Goal: Transaction & Acquisition: Book appointment/travel/reservation

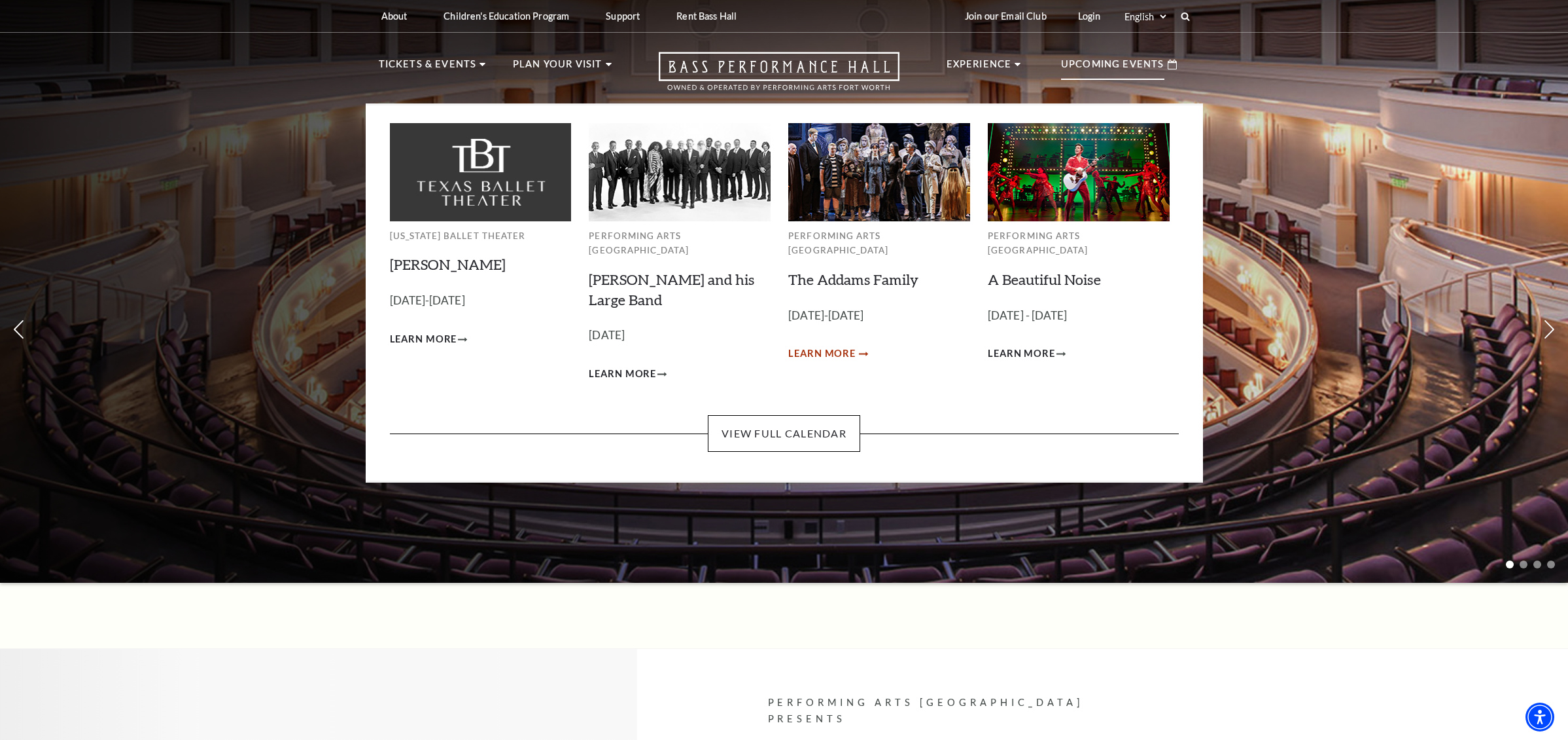
click at [849, 346] on span "Learn More" at bounding box center [822, 354] width 67 height 16
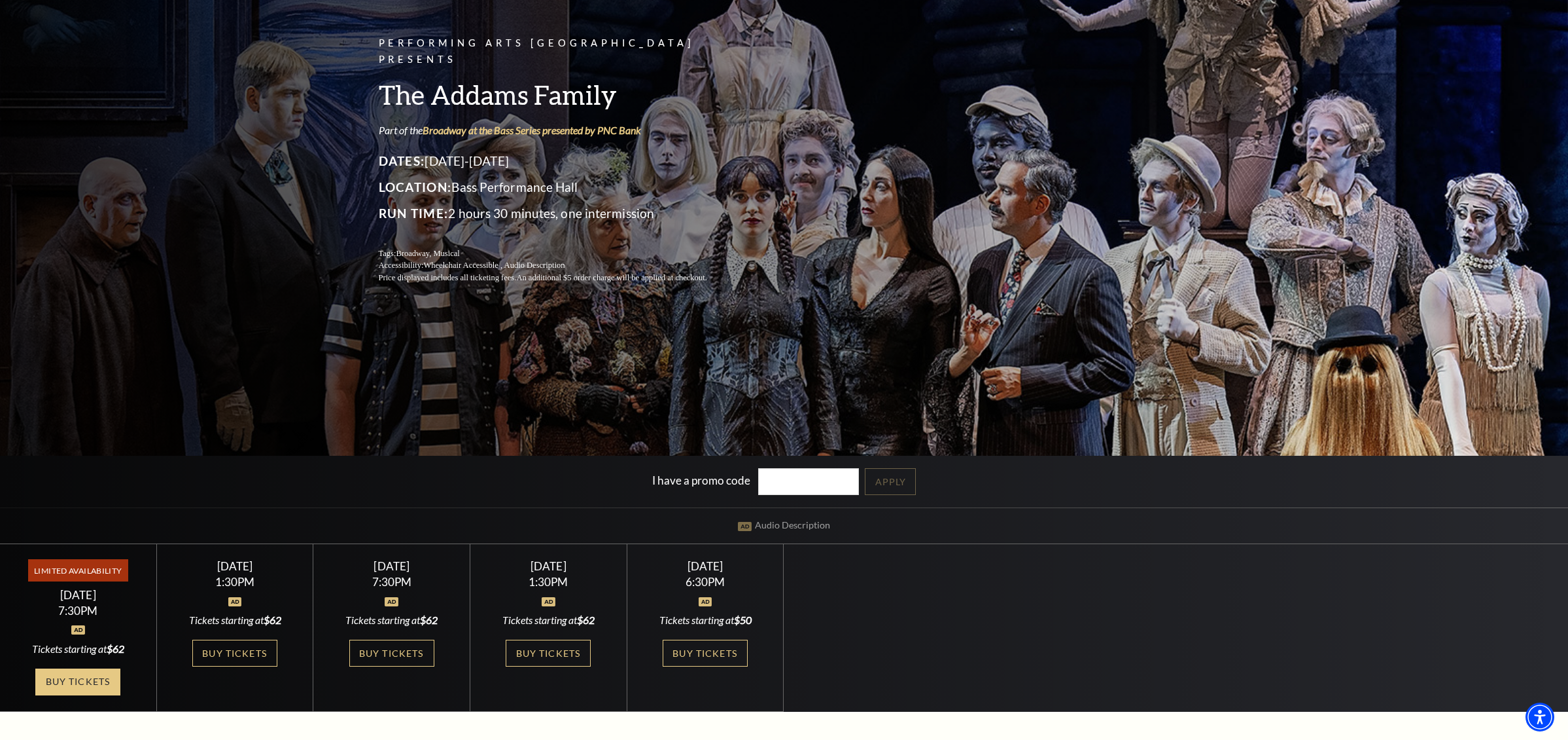
scroll to position [124, 1]
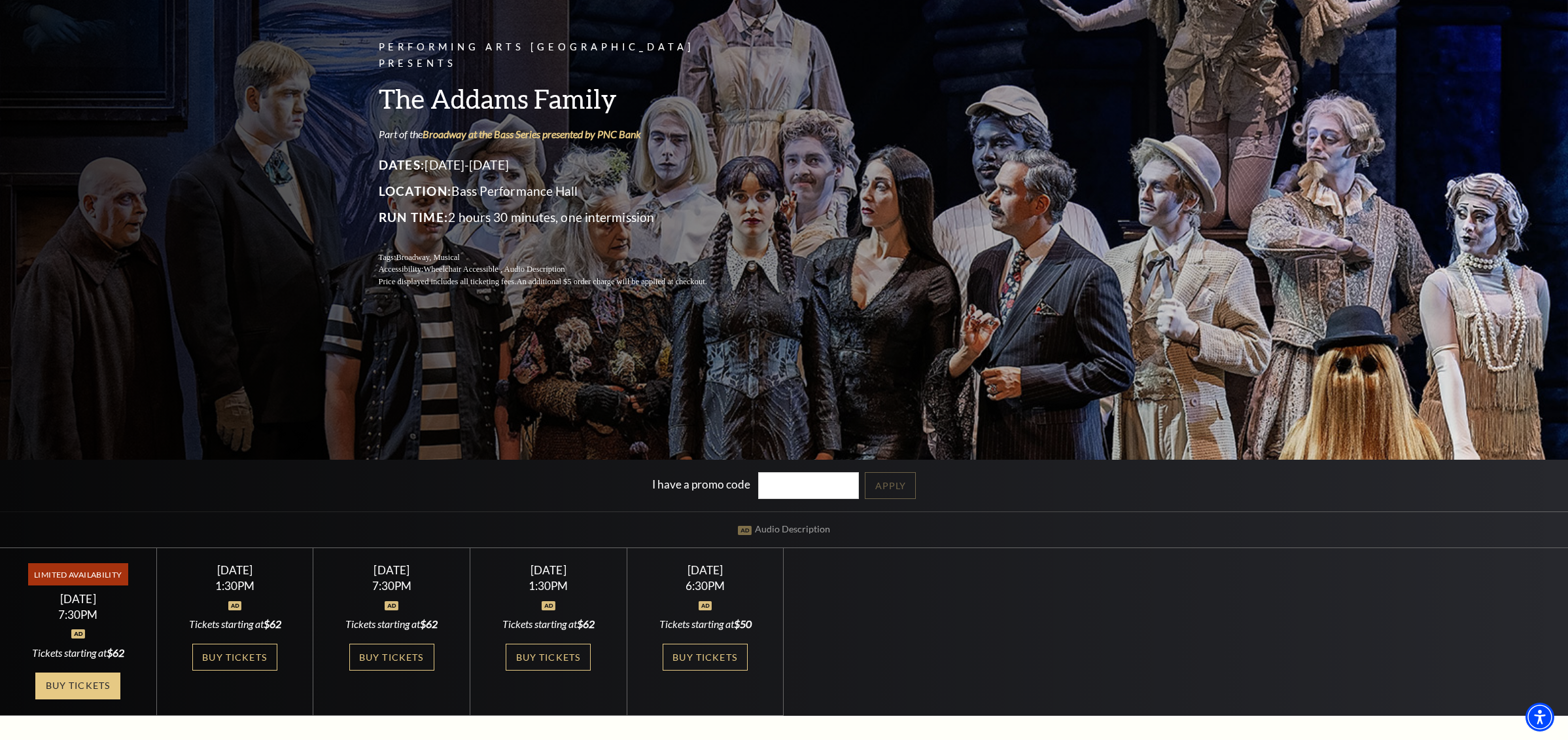
click at [71, 674] on link "Buy Tickets" at bounding box center [78, 685] width 85 height 27
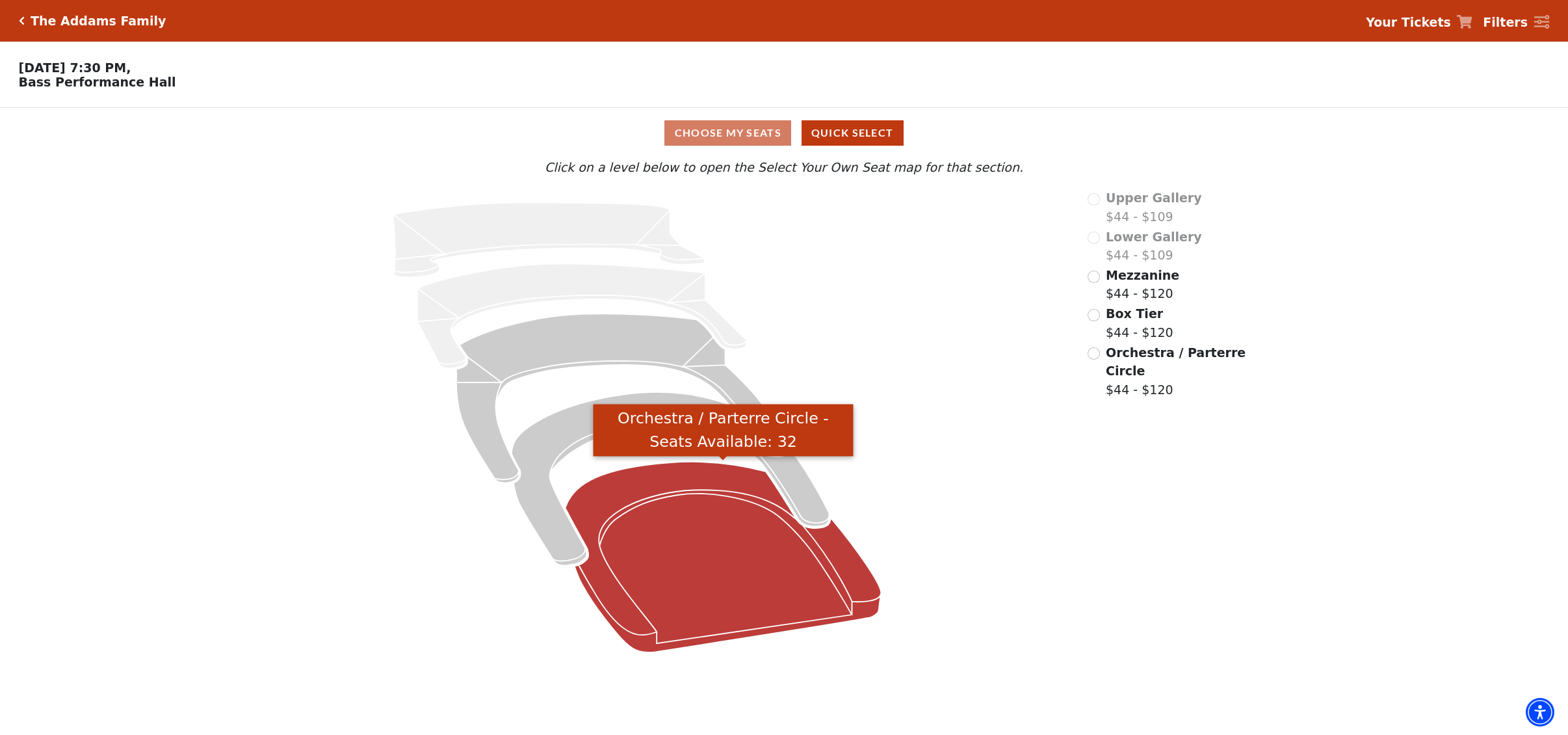
click at [676, 589] on icon "Orchestra / Parterre Circle - Seats Available: 32" at bounding box center [722, 557] width 316 height 190
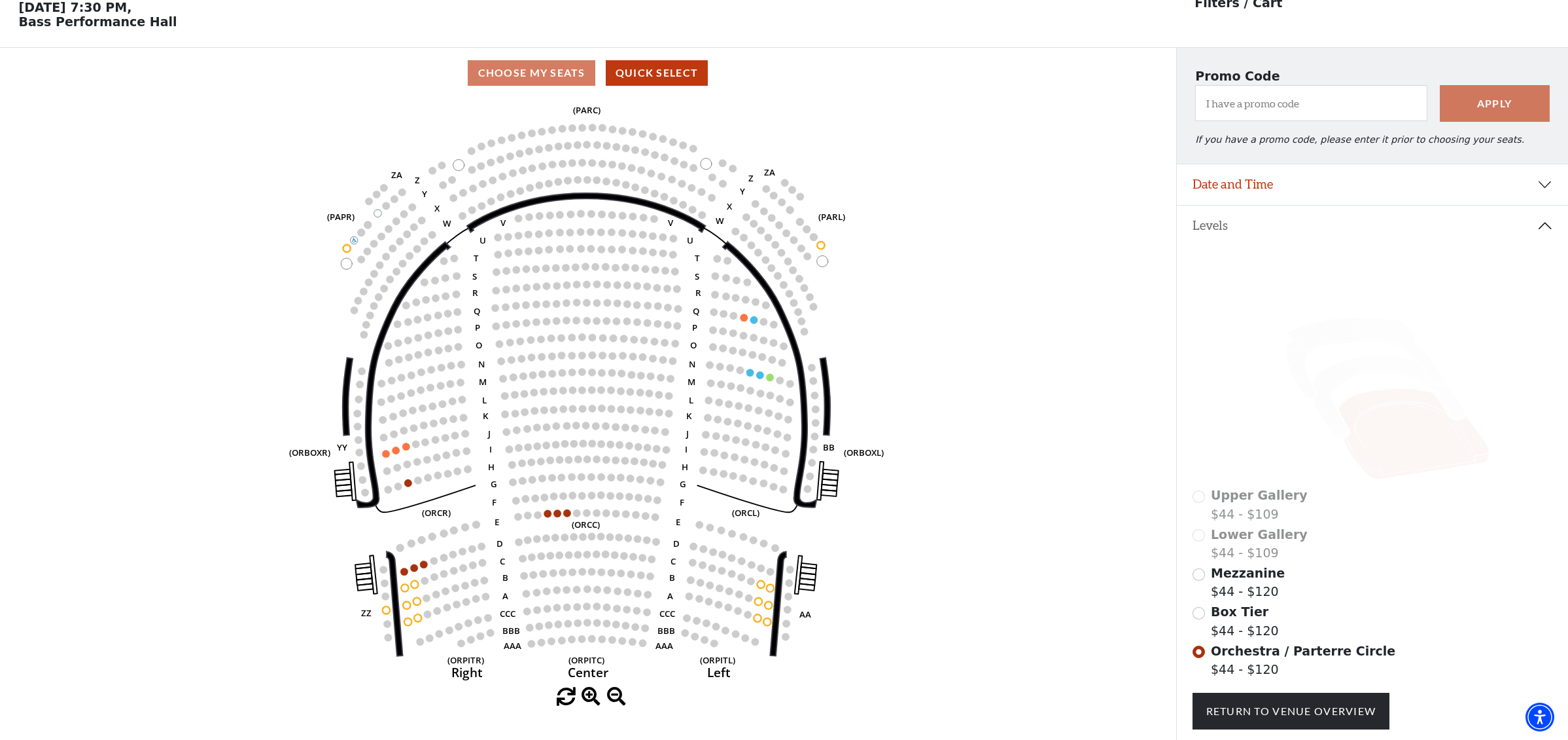
scroll to position [61, 1]
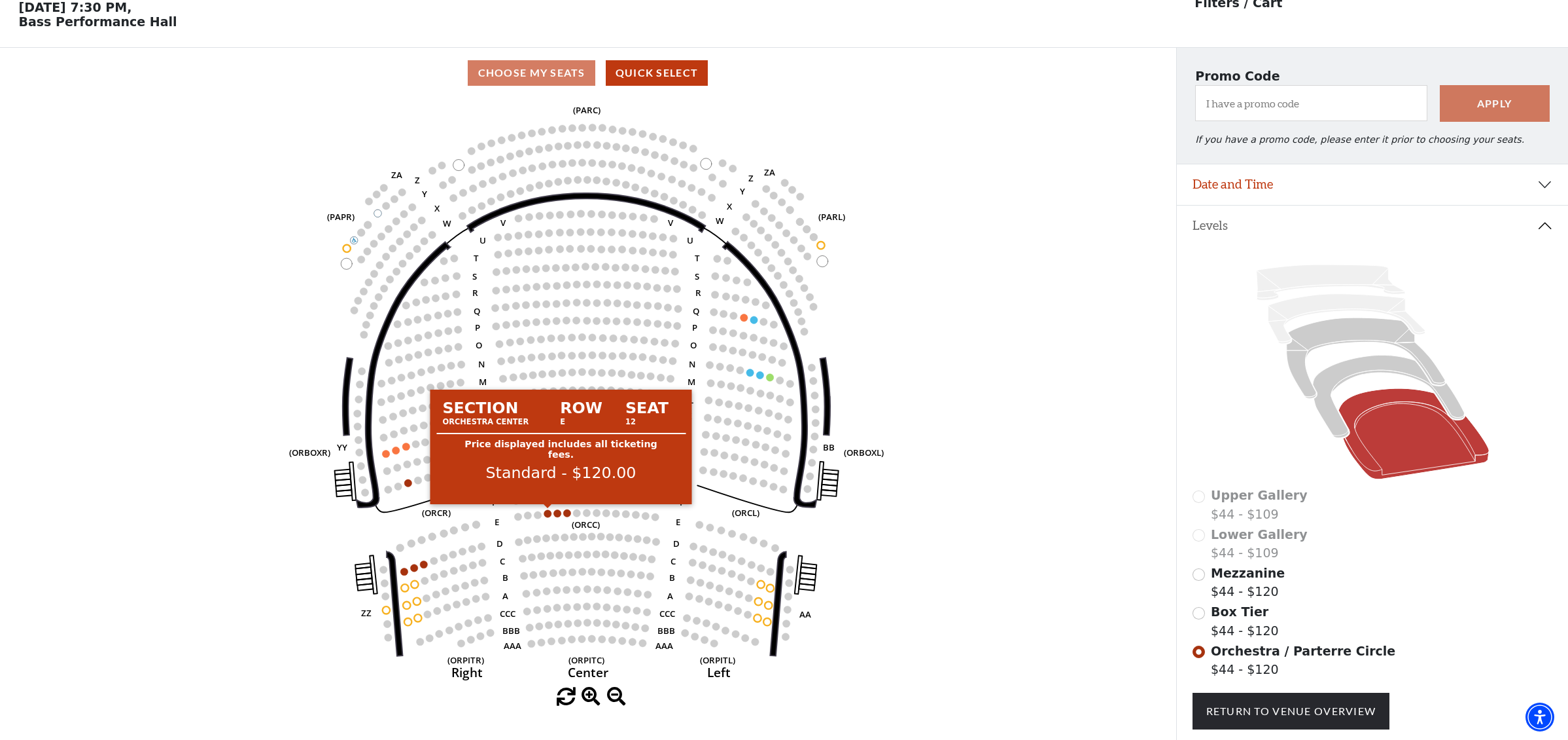
click at [547, 513] on circle at bounding box center [547, 514] width 7 height 7
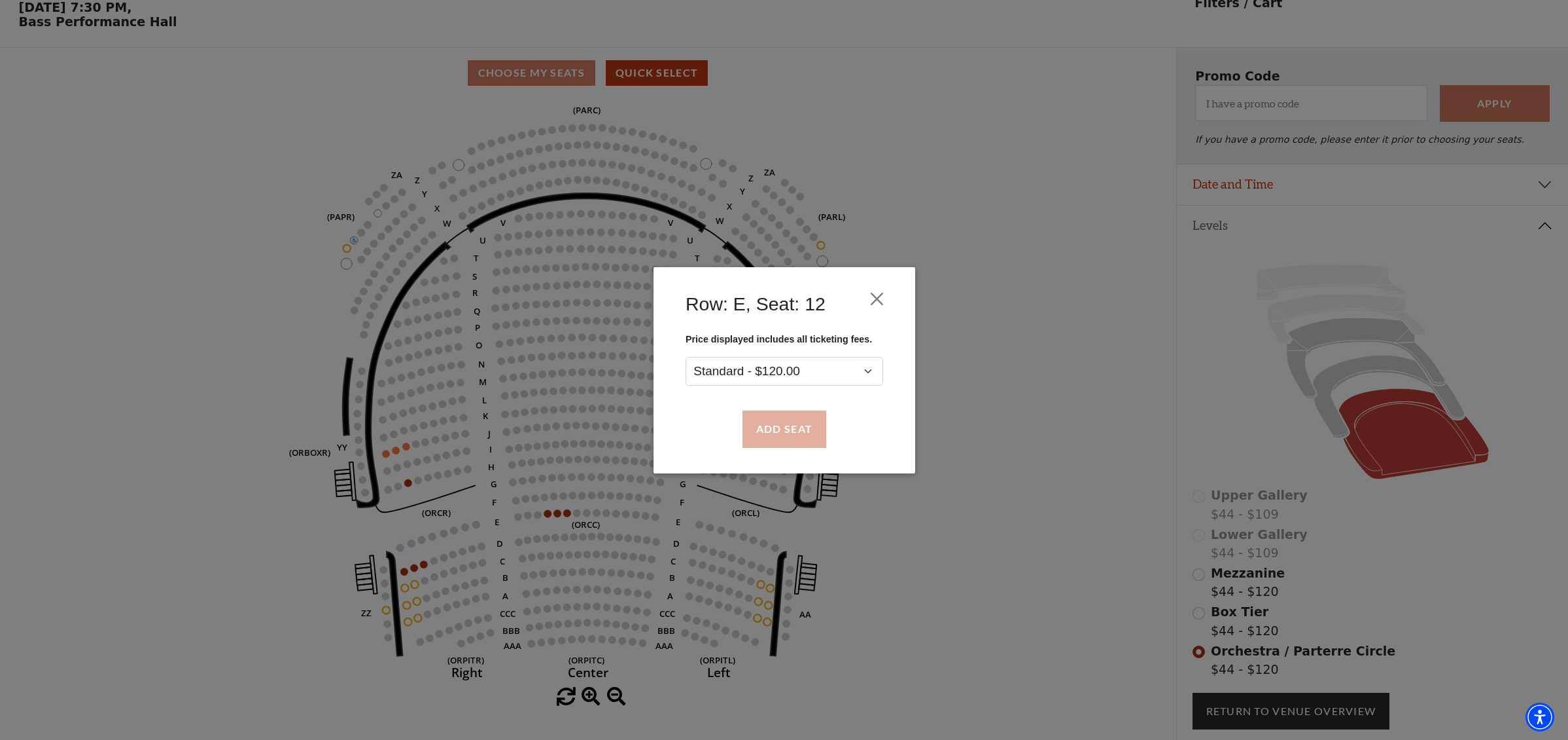
click at [786, 432] on button "Add Seat" at bounding box center [784, 429] width 84 height 37
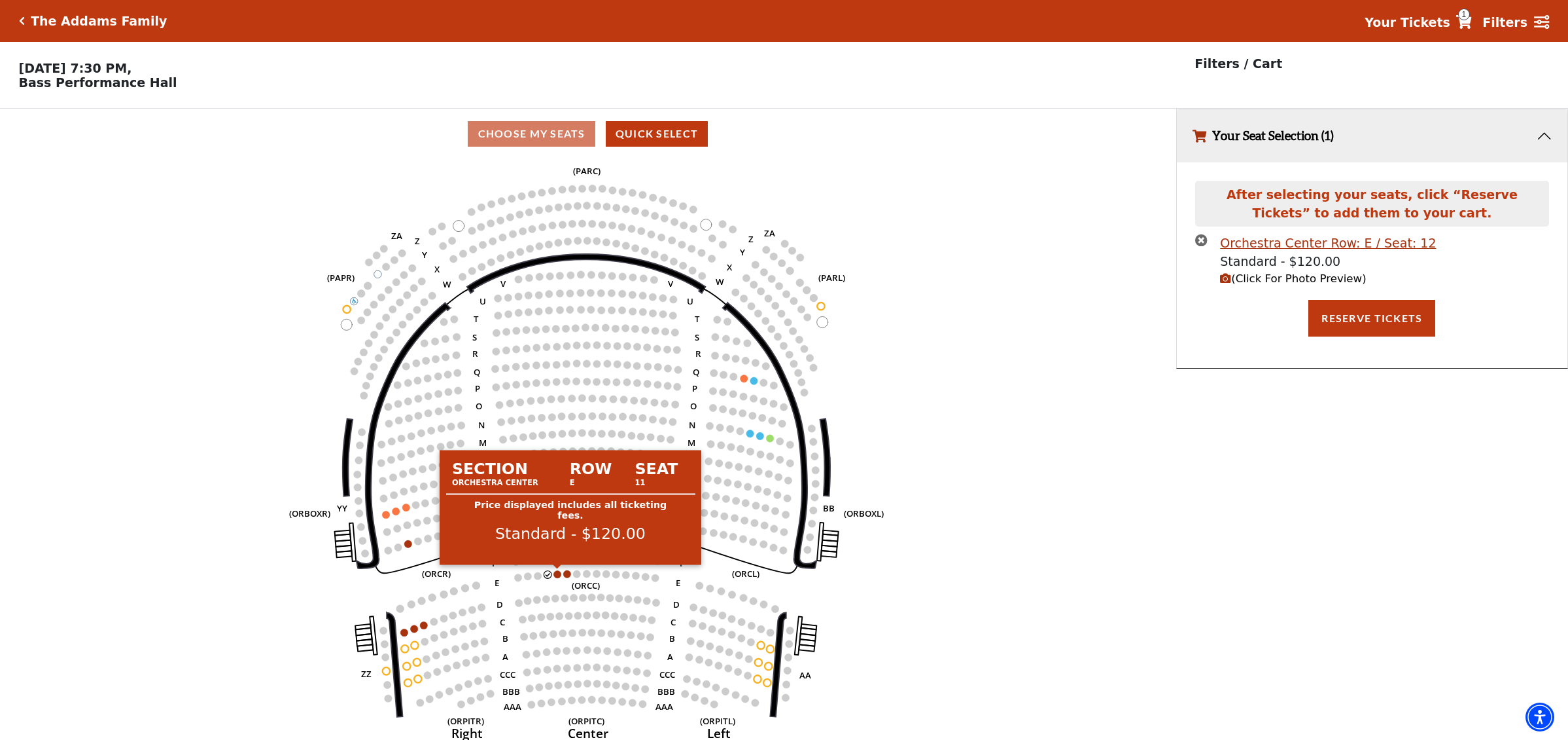
click at [558, 573] on circle at bounding box center [557, 574] width 7 height 7
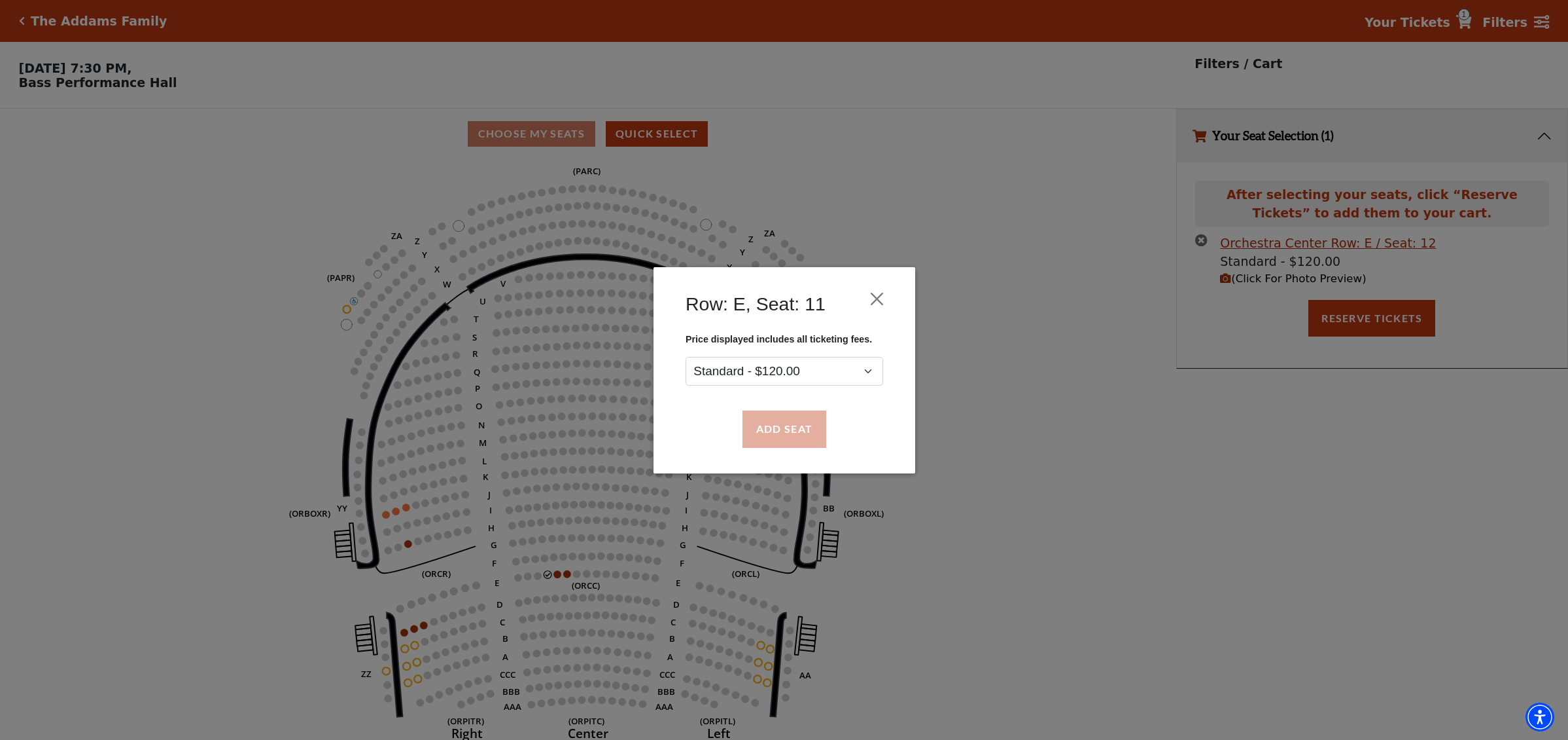
click at [808, 425] on button "Add Seat" at bounding box center [784, 429] width 84 height 37
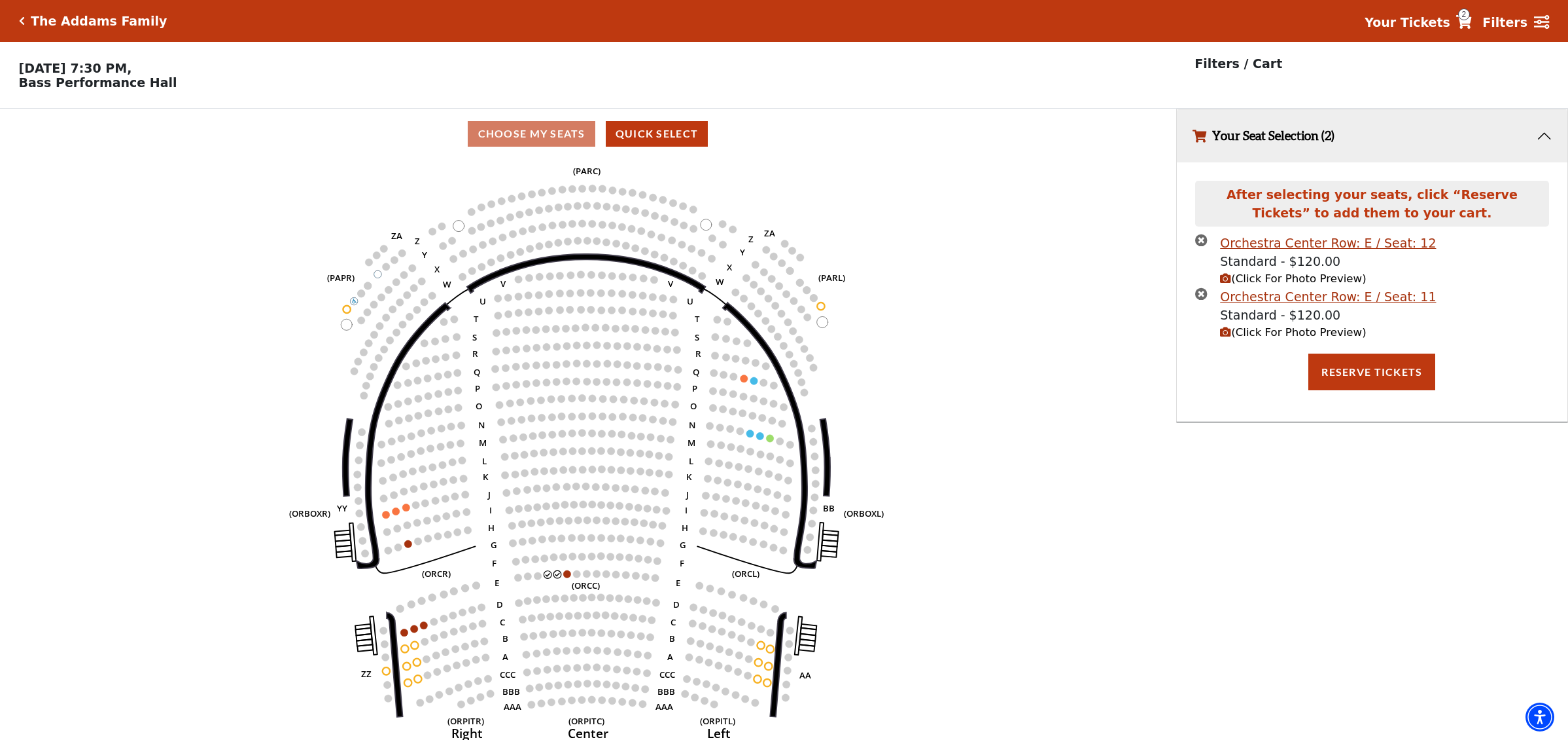
scroll to position [0, 1]
click at [1366, 368] on button "Reserve Tickets" at bounding box center [1372, 371] width 127 height 37
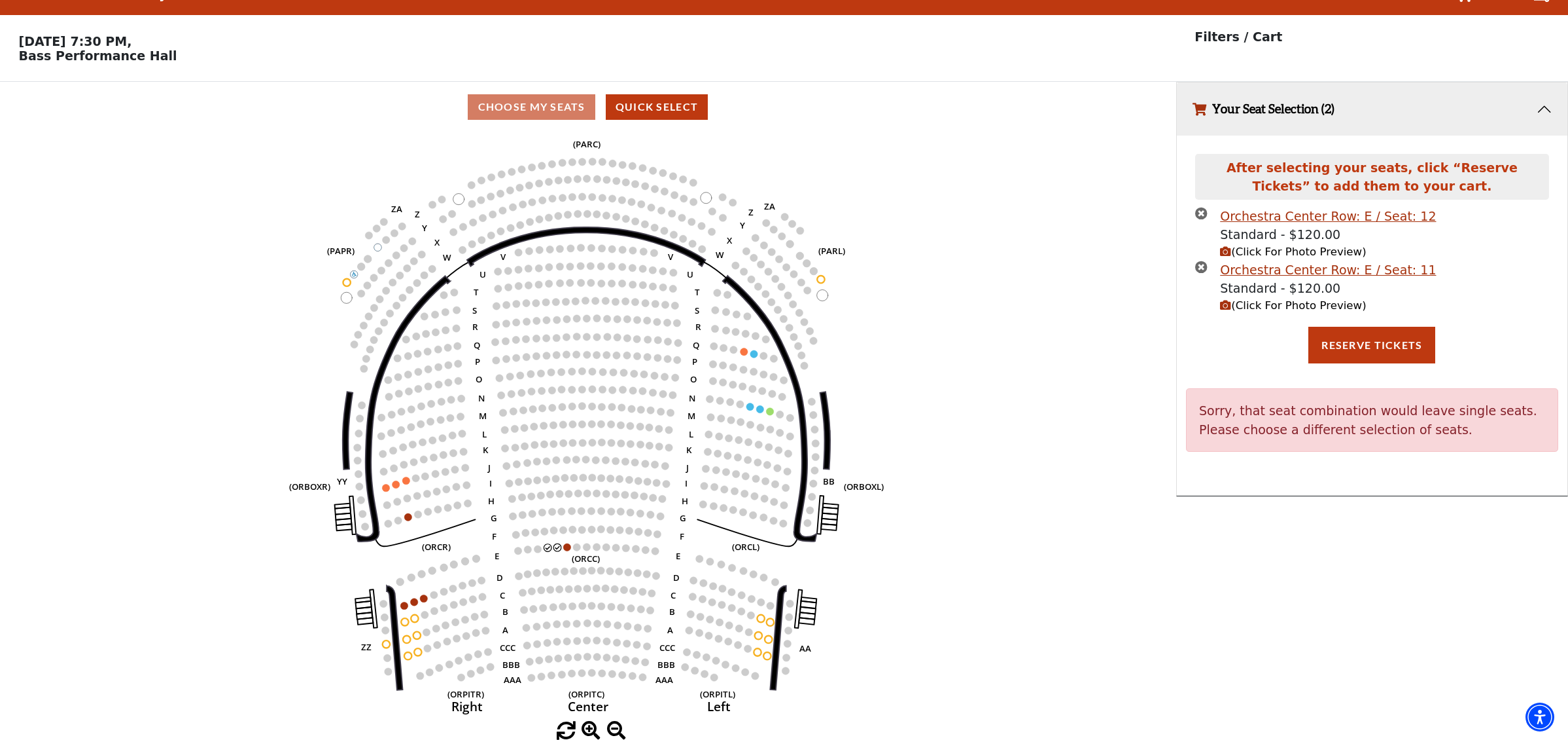
scroll to position [26, 0]
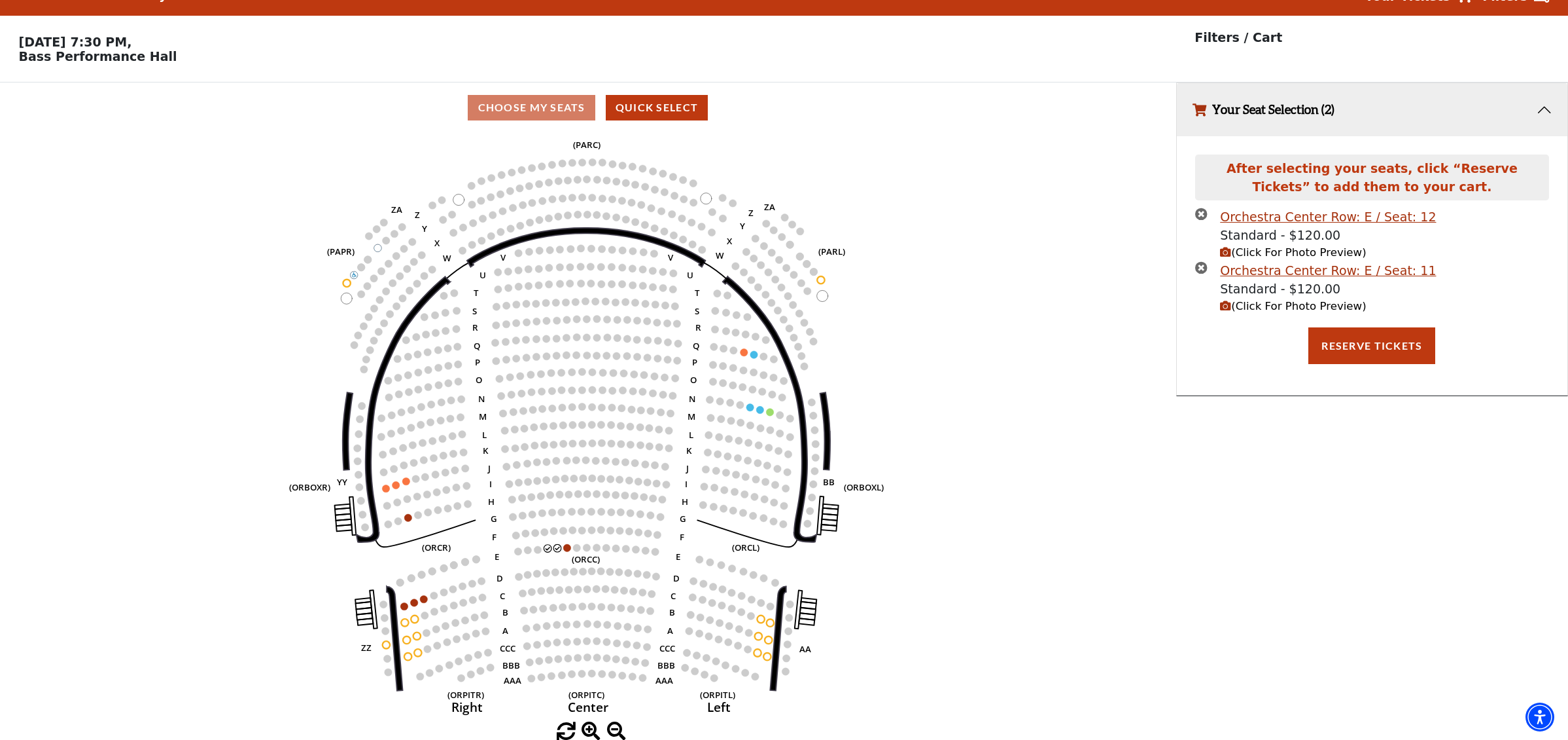
click at [1319, 107] on button "Your Seat Selection (2)" at bounding box center [1372, 109] width 390 height 53
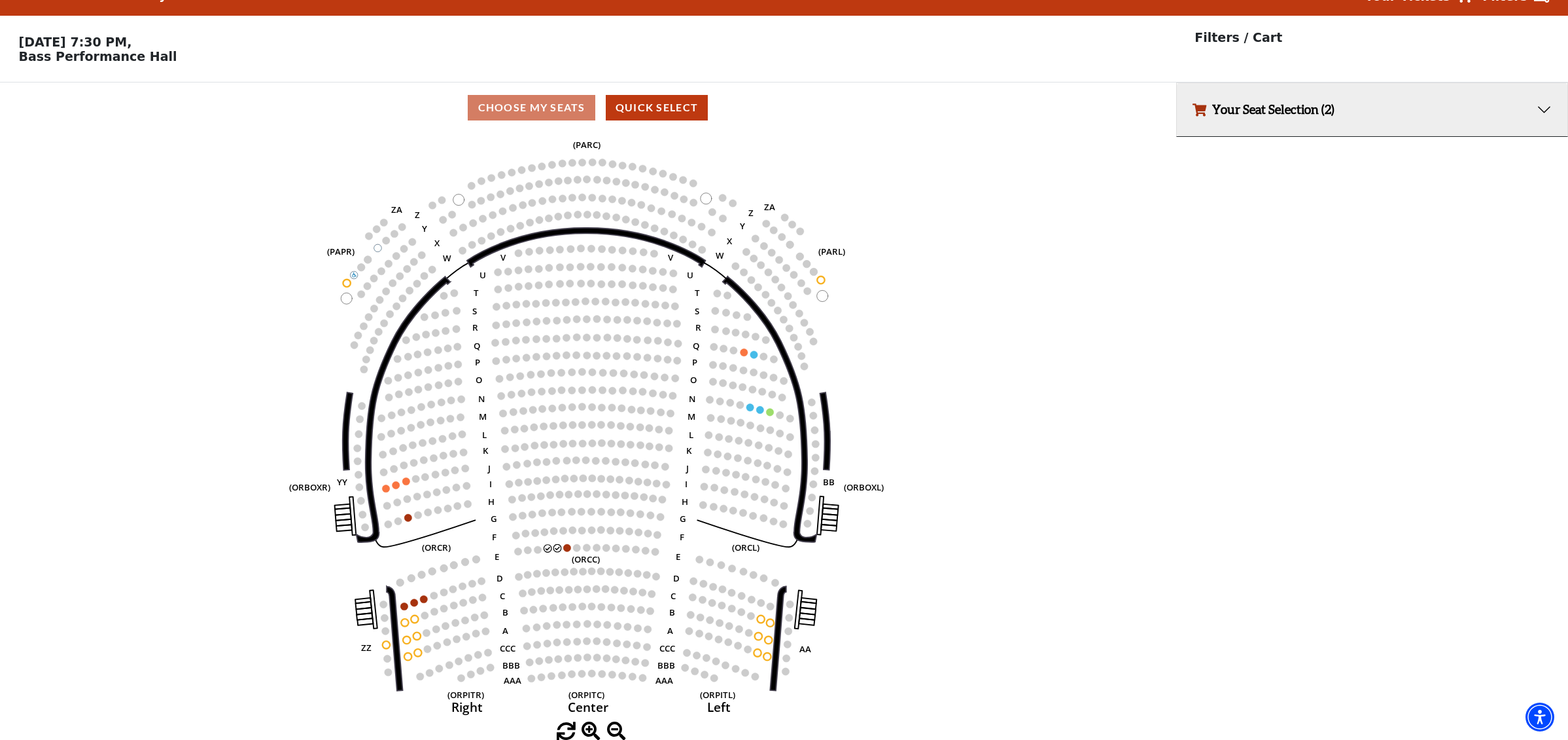
scroll to position [26, 1]
click at [1172, 346] on div "Current Level Orchestra / Parterre Circle Click on a level below to open the Se…" at bounding box center [588, 437] width 1176 height 608
click at [1542, 102] on button "Your Seat Selection (2)" at bounding box center [1372, 109] width 390 height 53
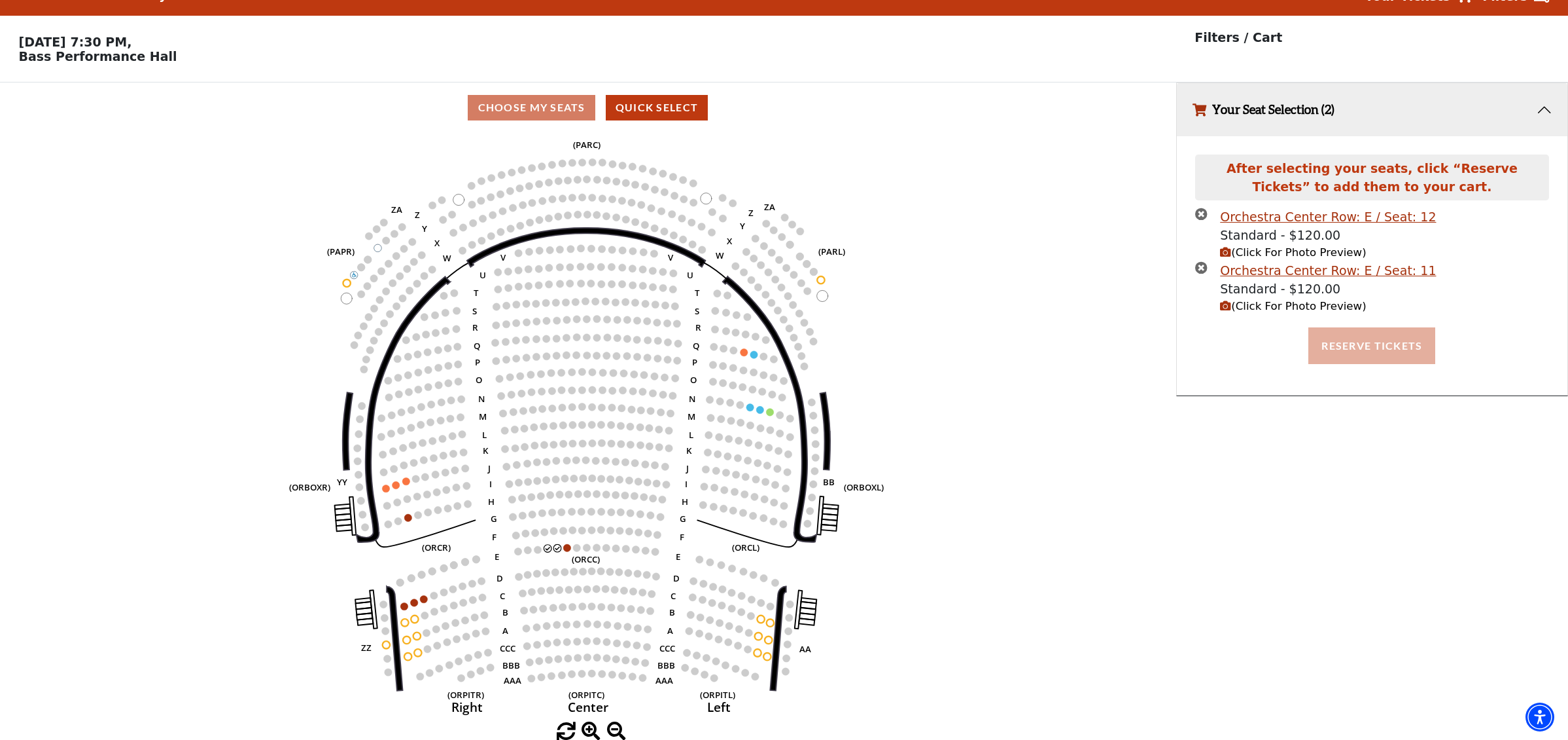
click at [1346, 338] on button "Reserve Tickets" at bounding box center [1372, 345] width 127 height 37
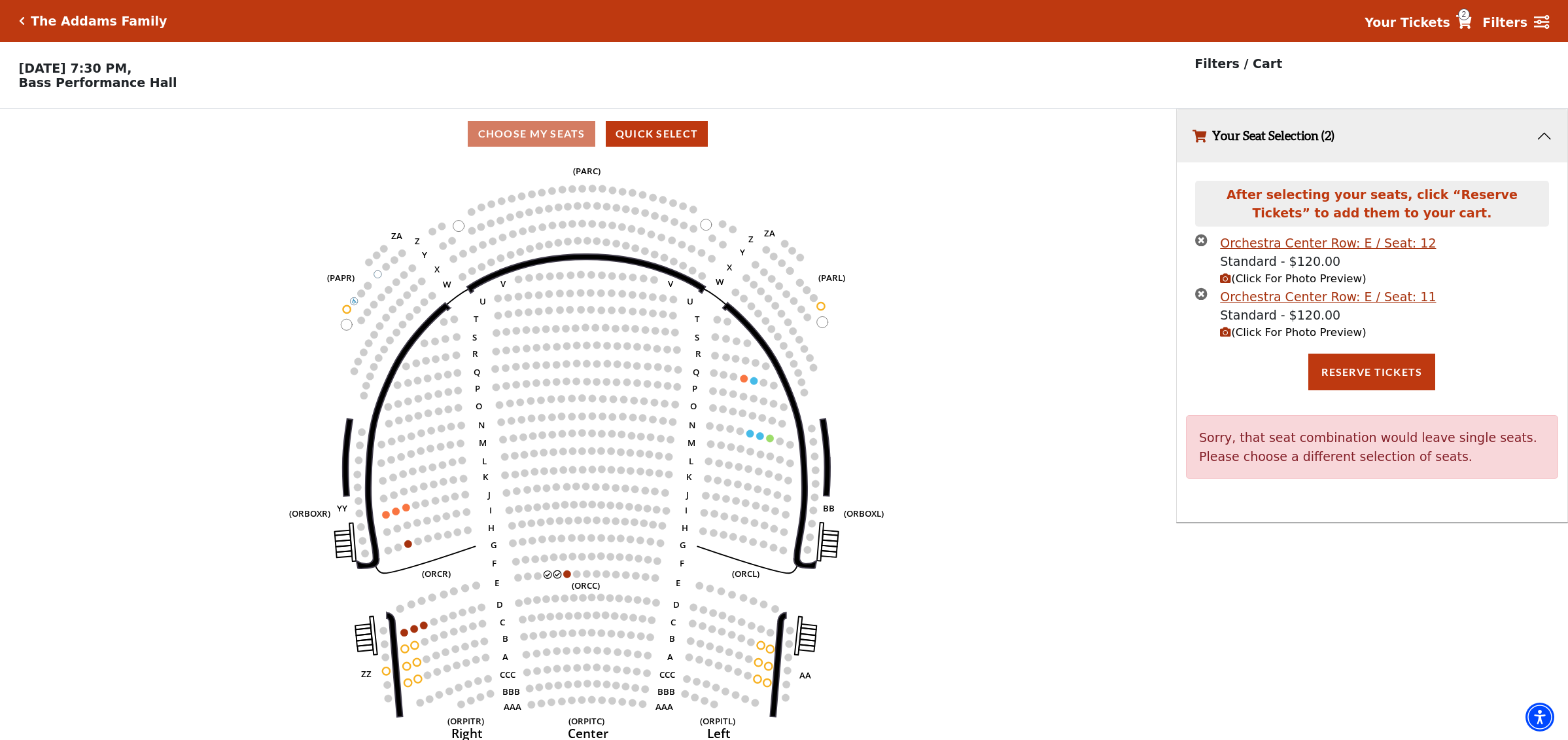
scroll to position [0, 0]
click at [23, 22] on icon "Click here to go back to filters" at bounding box center [22, 21] width 6 height 9
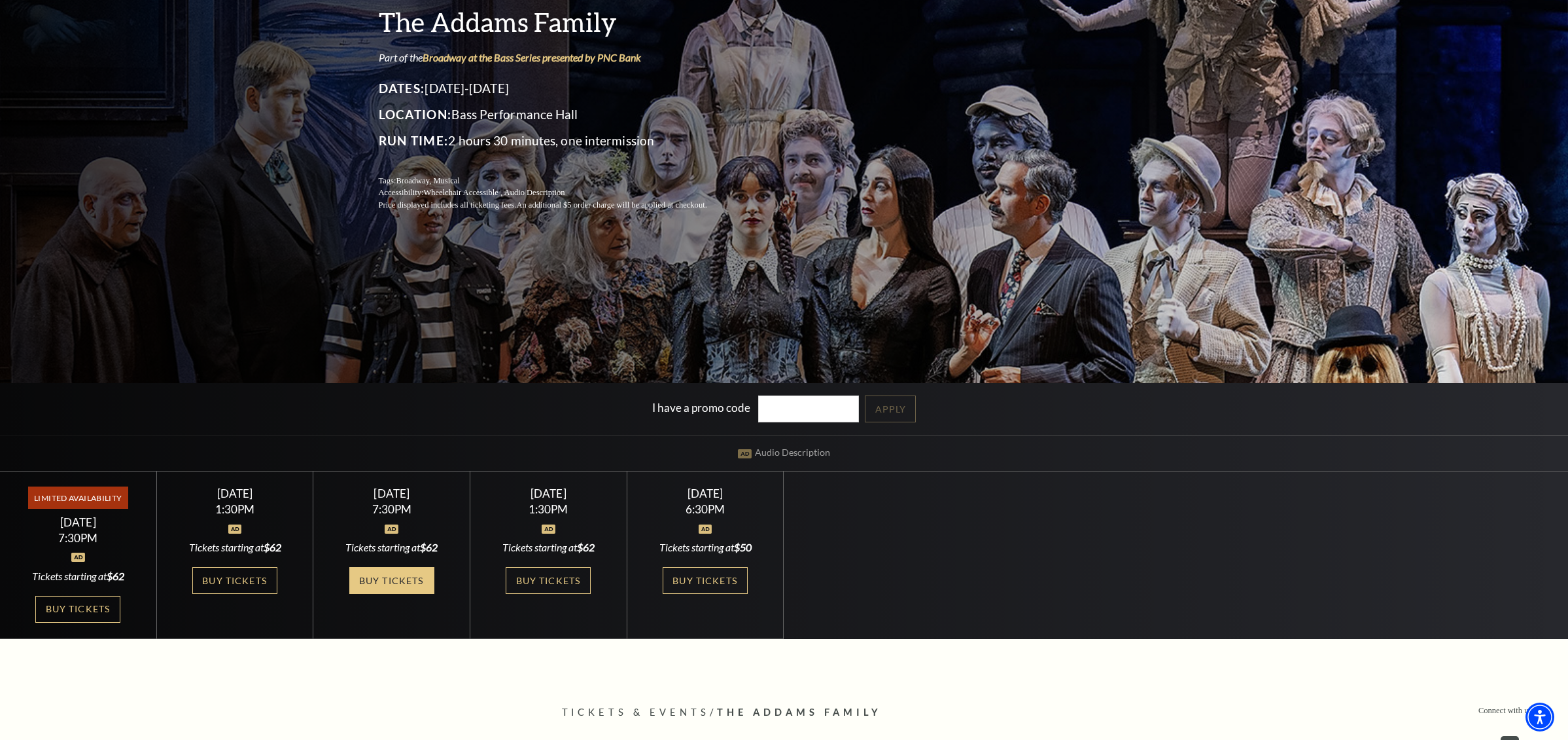
scroll to position [209, 0]
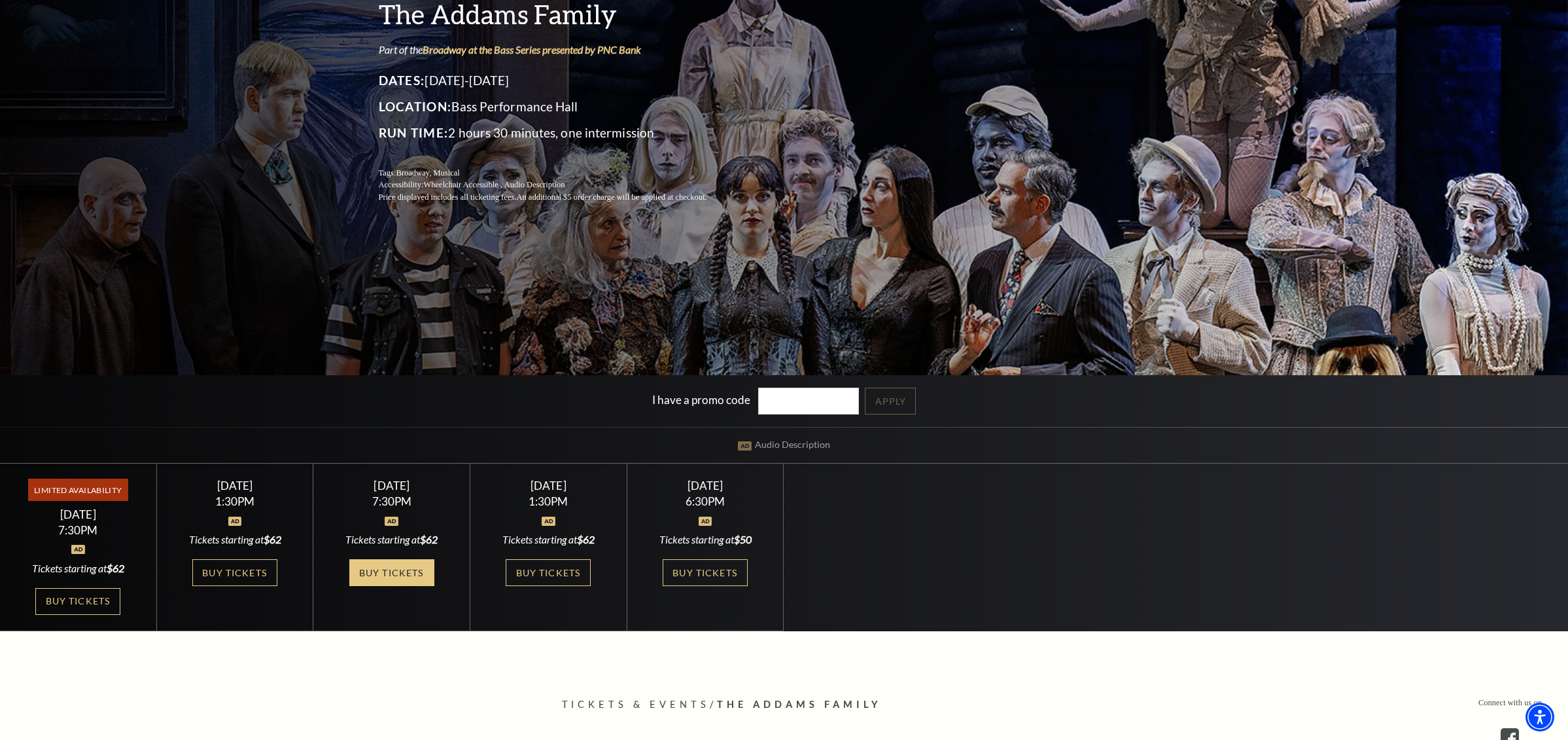
click at [400, 575] on link "Buy Tickets" at bounding box center [392, 572] width 85 height 27
click at [688, 570] on link "Buy Tickets" at bounding box center [705, 572] width 85 height 27
click at [82, 599] on link "Buy Tickets" at bounding box center [78, 602] width 85 height 27
click at [237, 566] on link "Buy Tickets" at bounding box center [235, 572] width 85 height 27
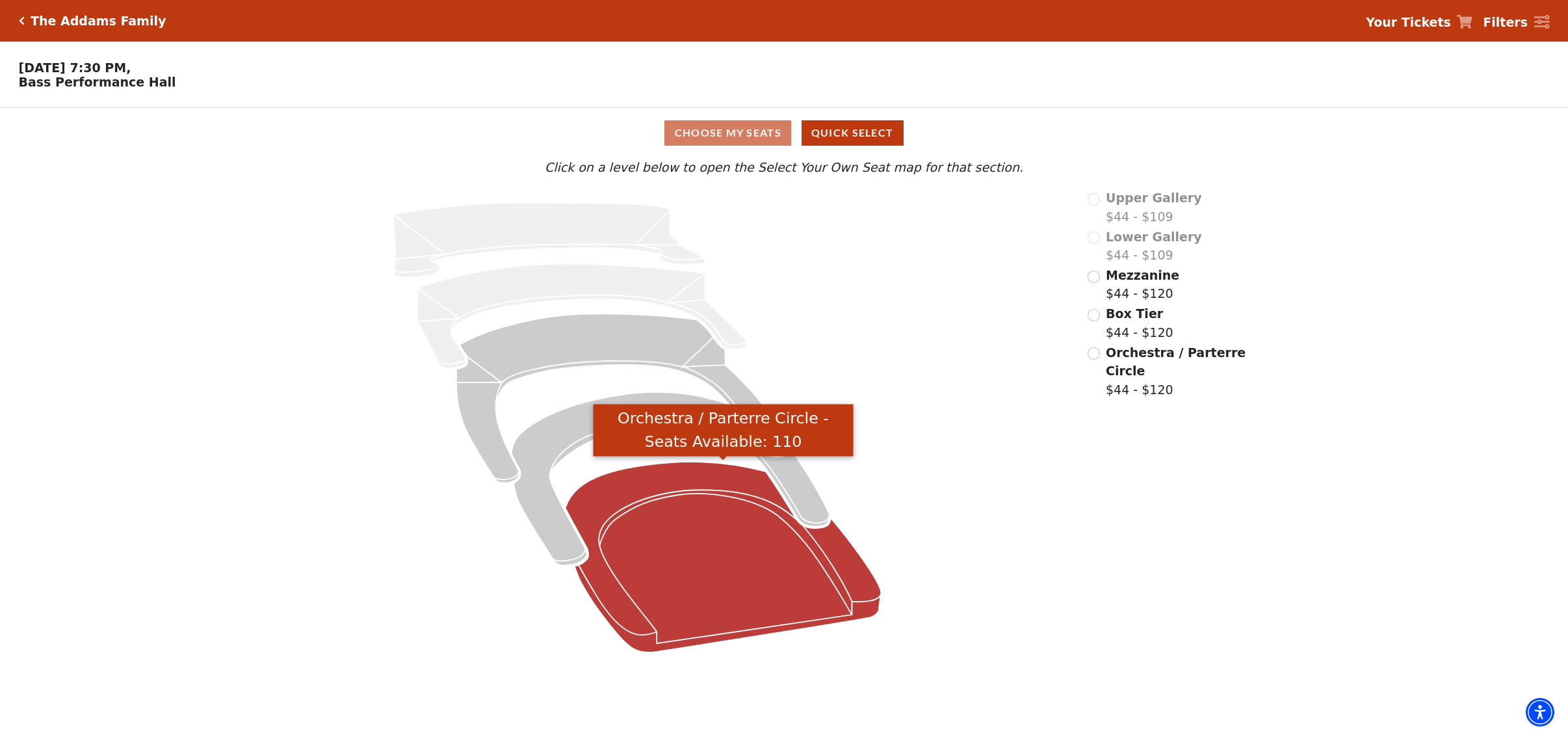
click at [680, 579] on icon "Orchestra / Parterre Circle - Seats Available: 110" at bounding box center [722, 557] width 316 height 190
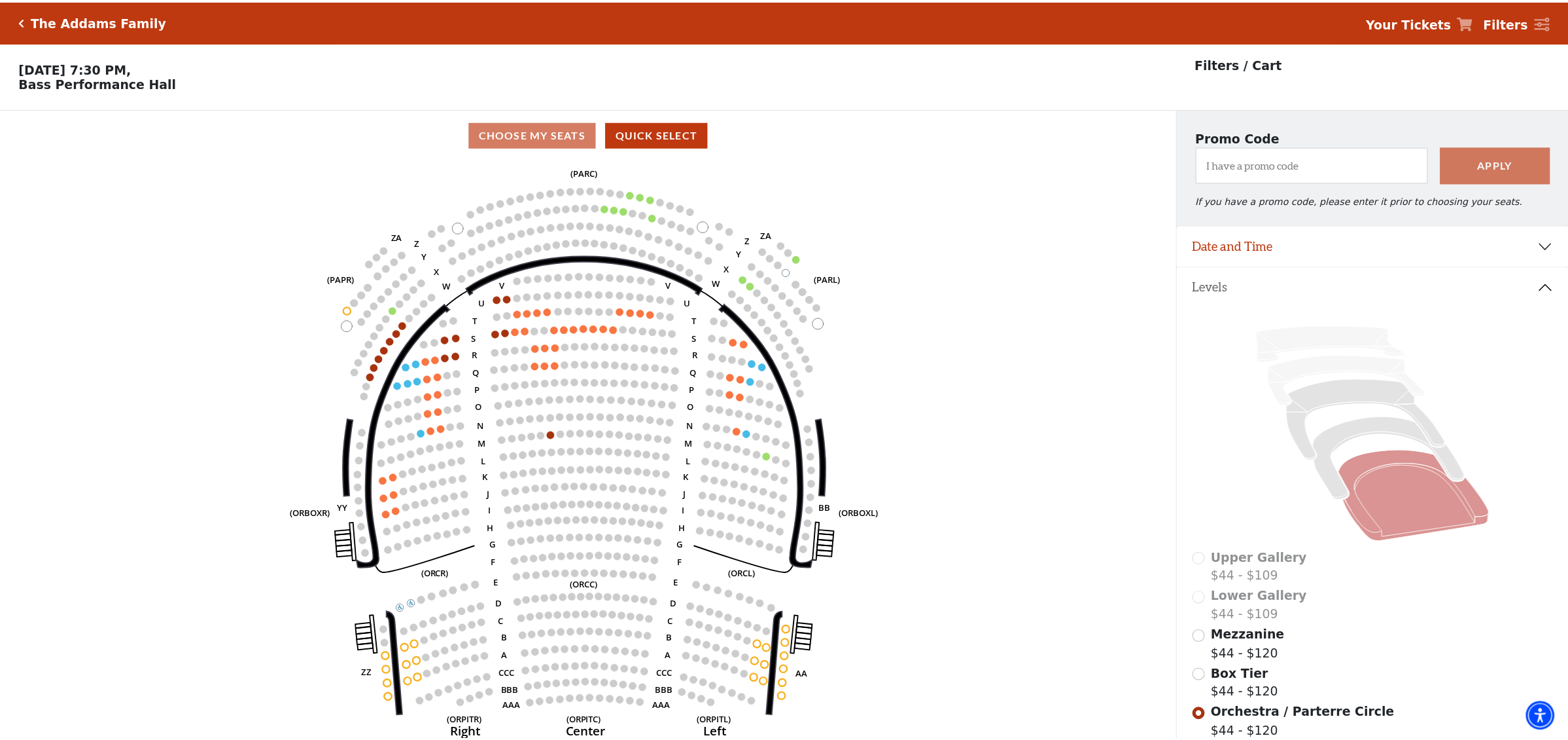
scroll to position [61, 0]
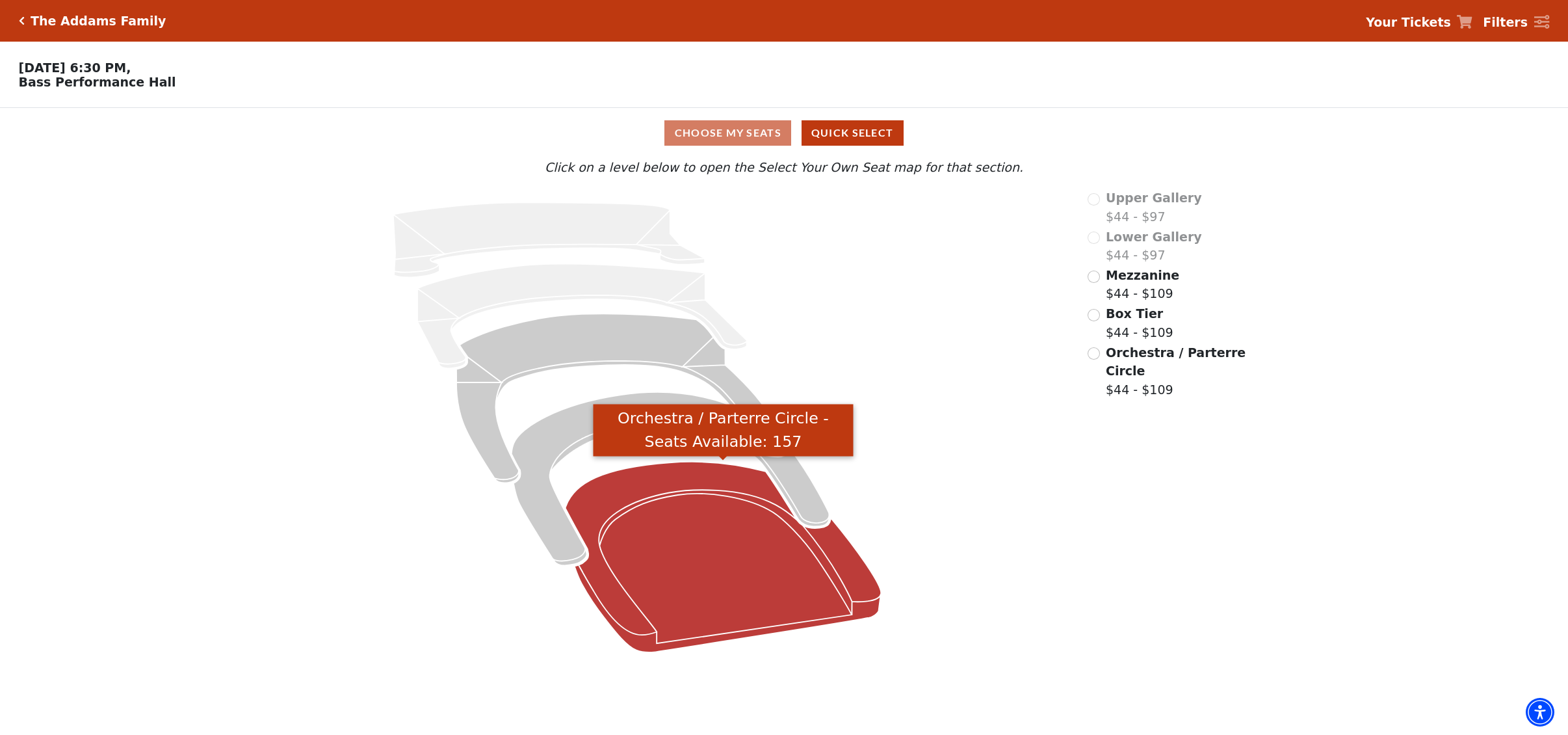
click at [686, 566] on icon "Orchestra / Parterre Circle - Seats Available: 157" at bounding box center [722, 557] width 316 height 190
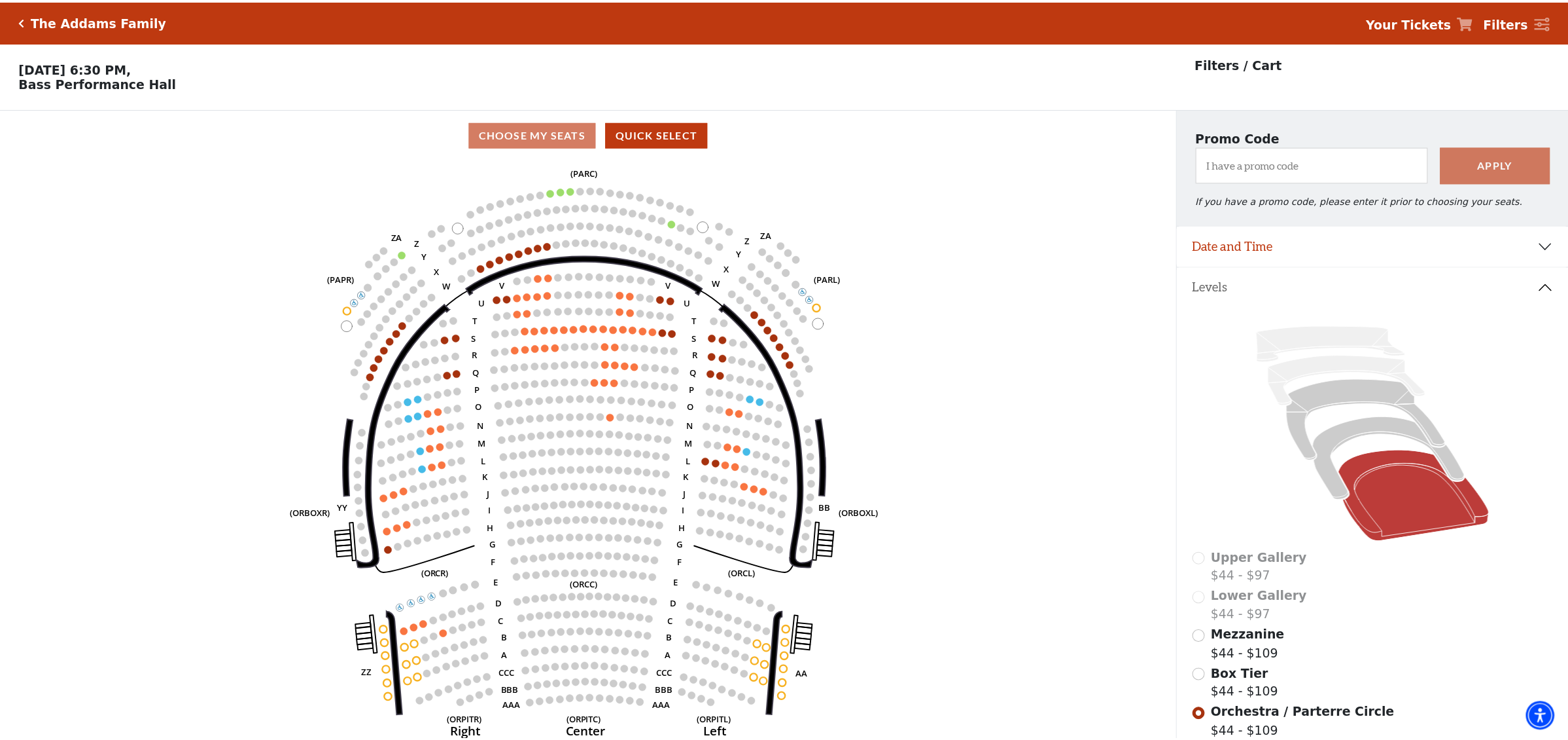
scroll to position [61, 0]
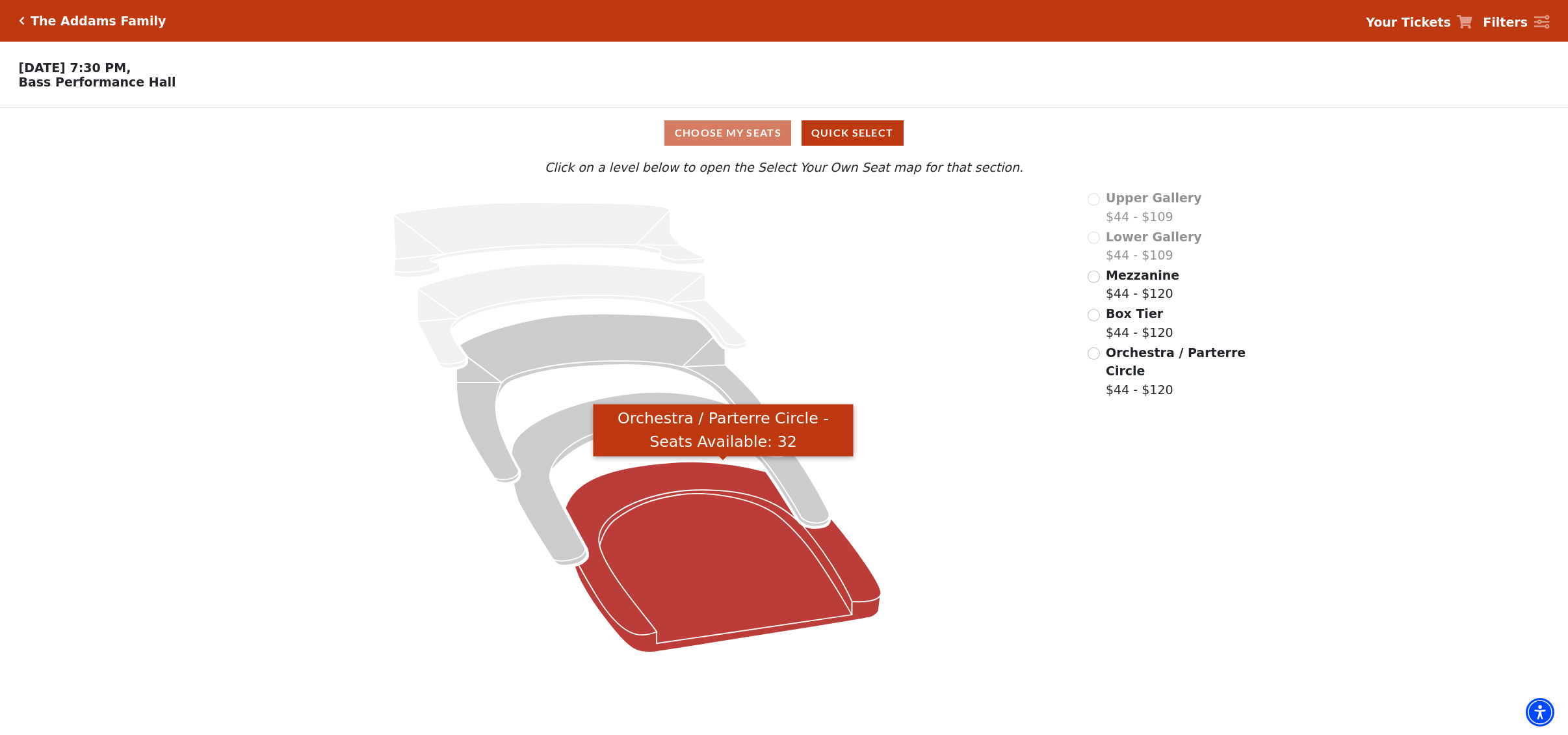
click at [722, 584] on icon "Orchestra / Parterre Circle - Seats Available: 32" at bounding box center [722, 557] width 316 height 190
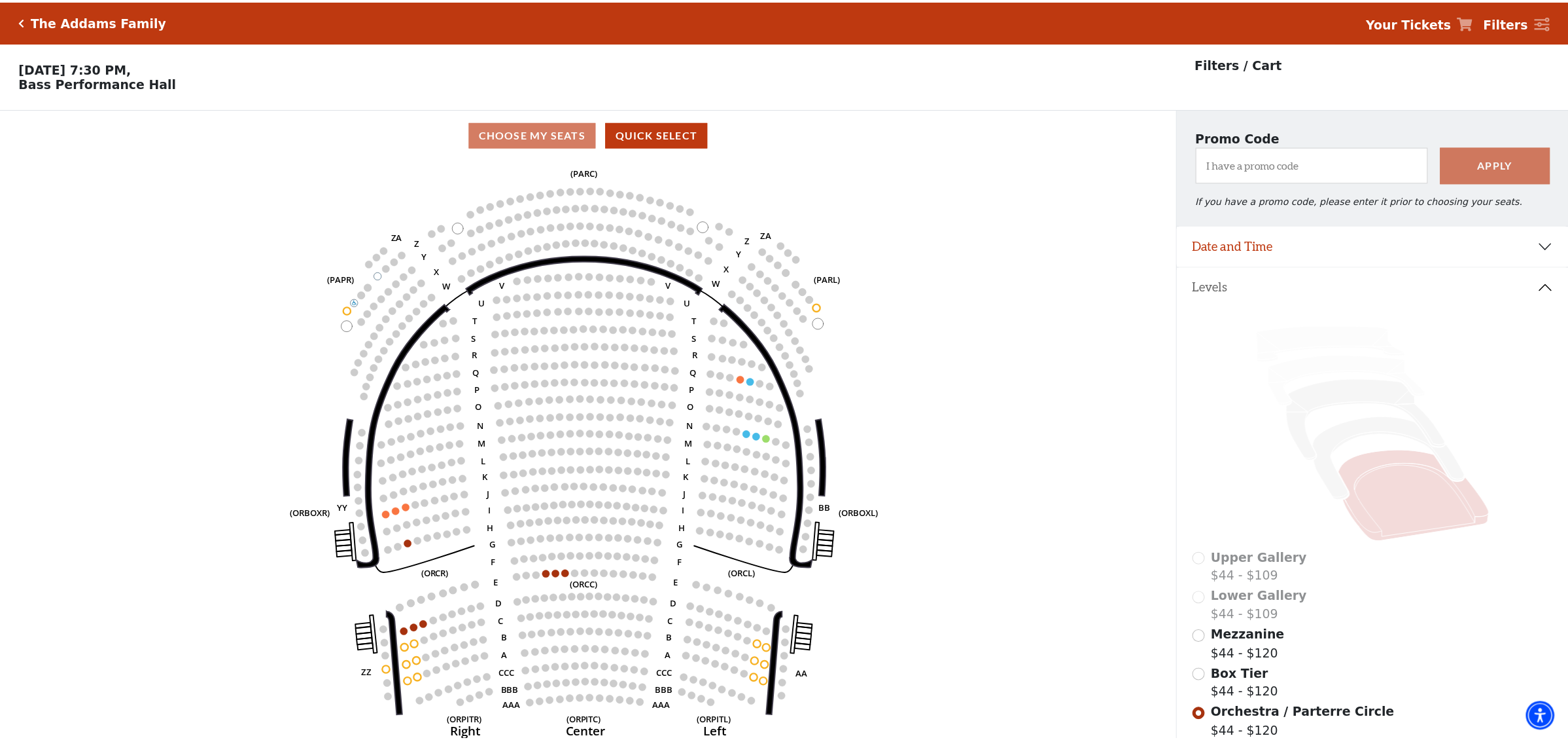
scroll to position [61, 0]
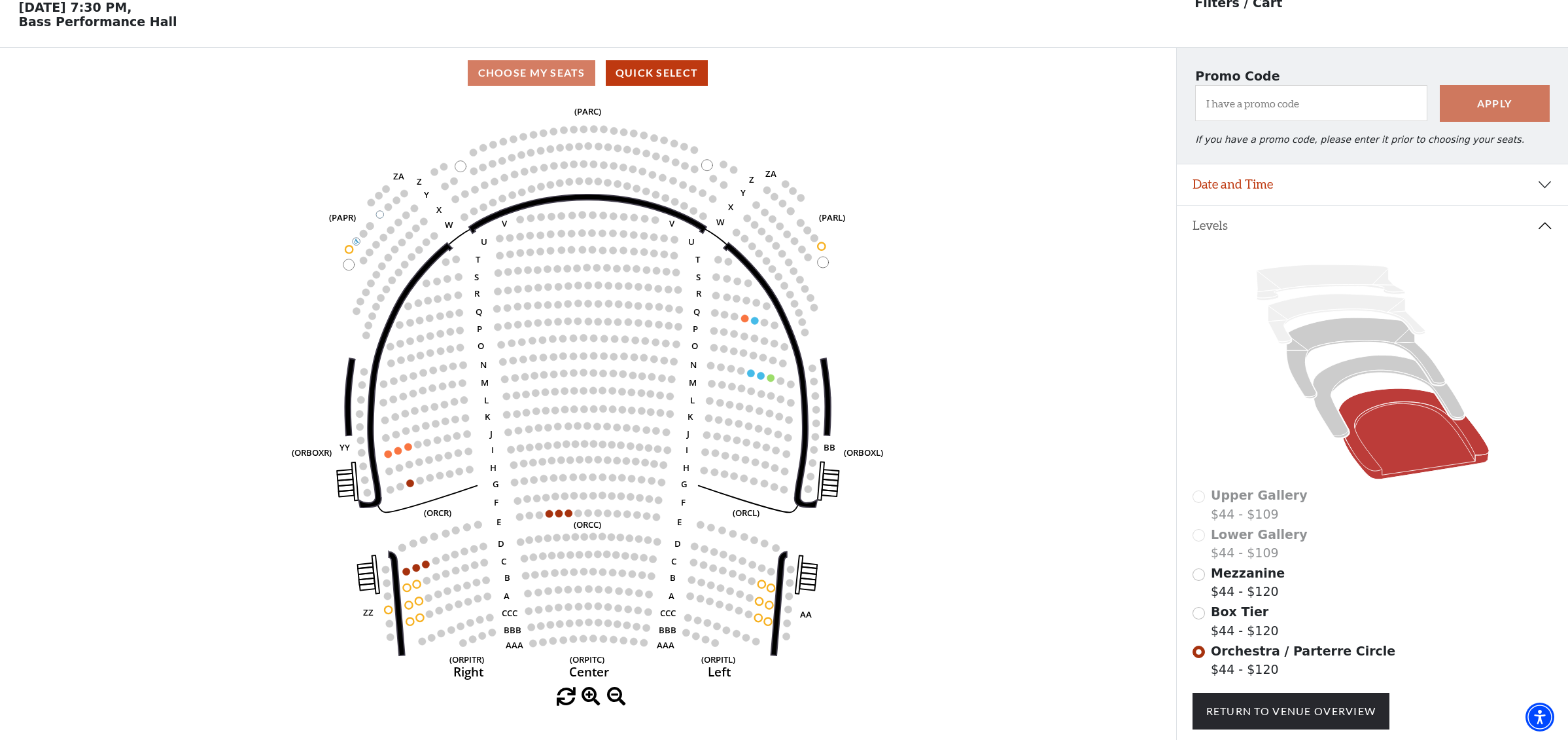
click at [411, 568] on icon "Left (ORPITL) Right (ORPITR) Center (ORPITC) ZZ AA YY BB ZA ZA (ORCL) (ORCR) (O…" at bounding box center [588, 392] width 1058 height 589
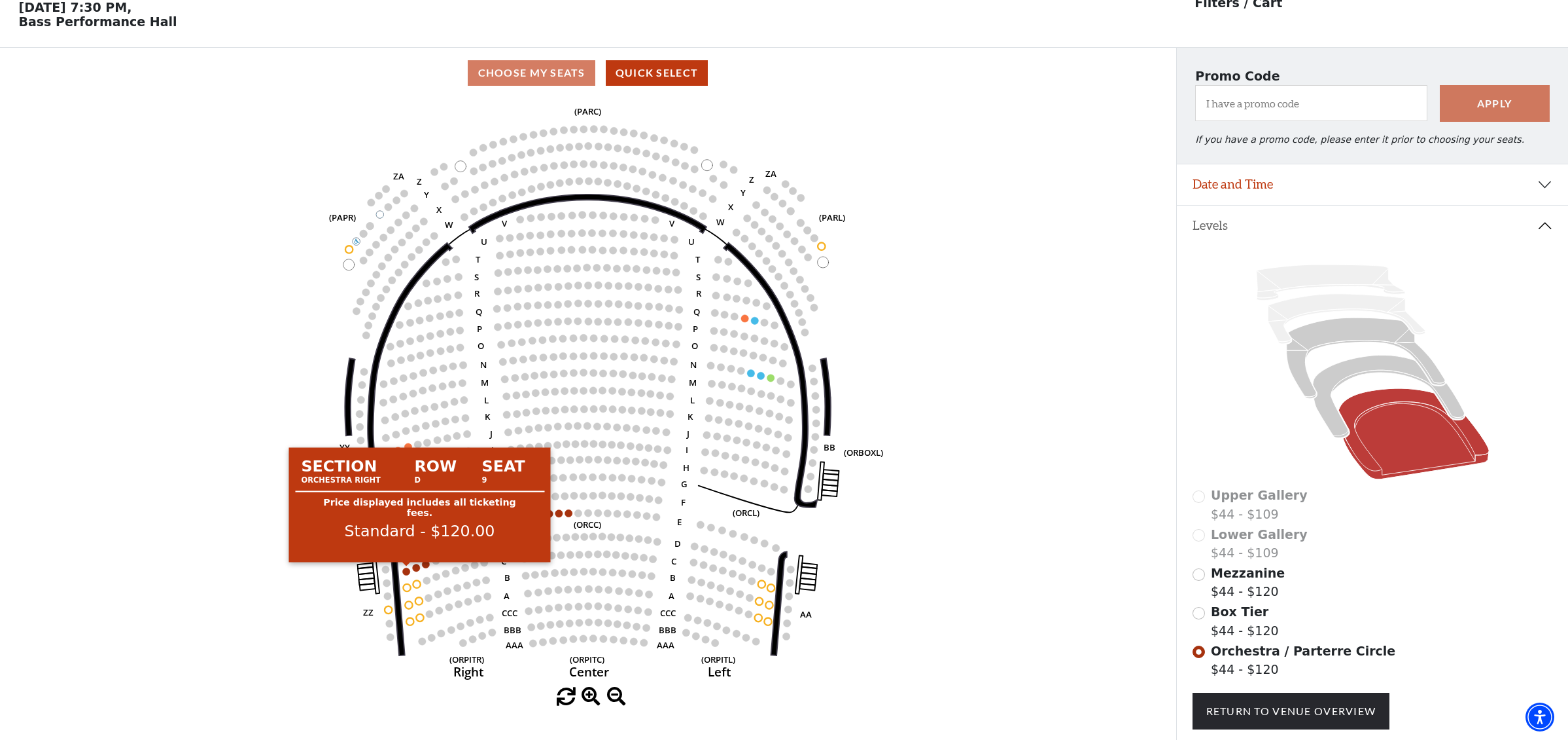
click at [405, 569] on circle at bounding box center [406, 571] width 7 height 7
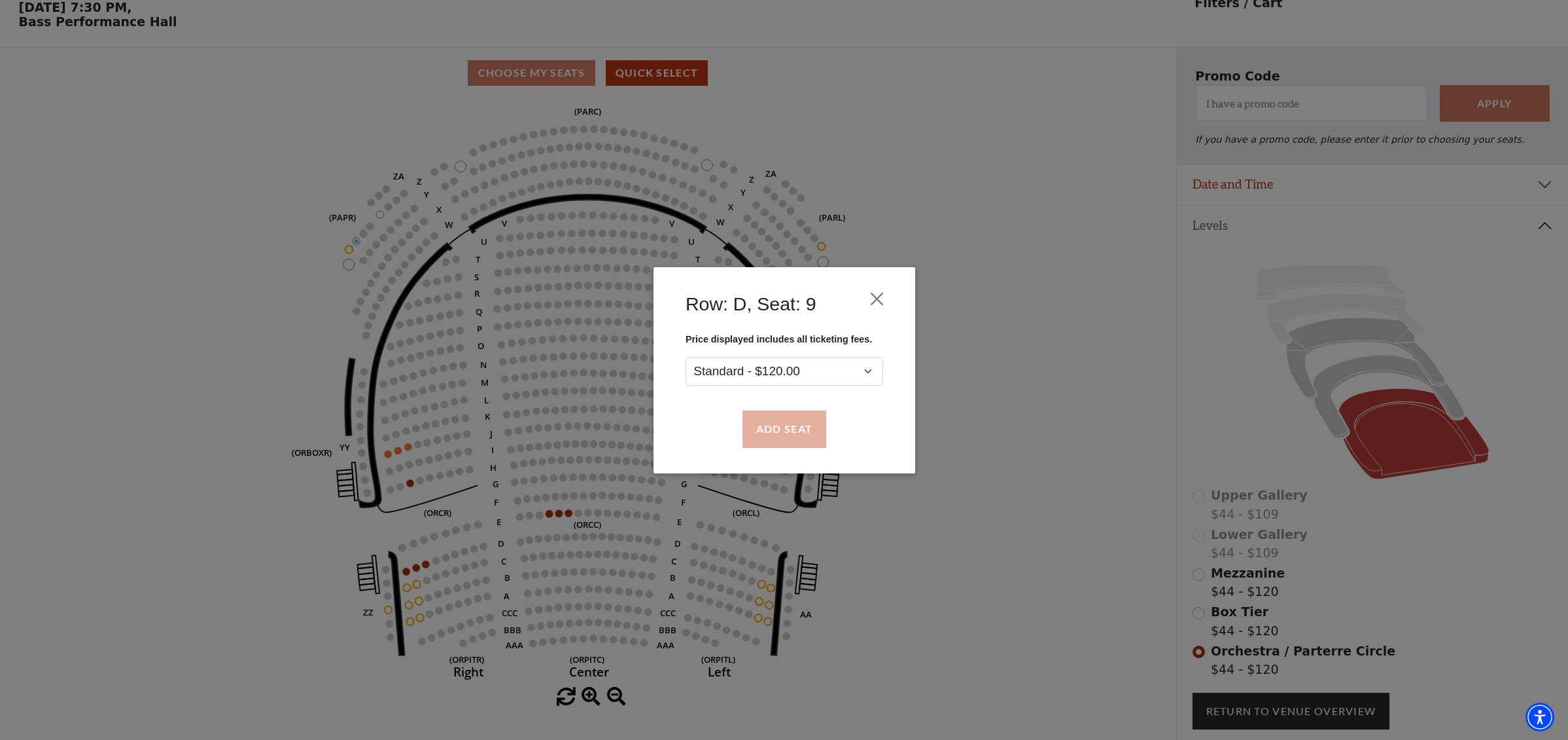
click at [781, 426] on button "Add Seat" at bounding box center [784, 429] width 84 height 37
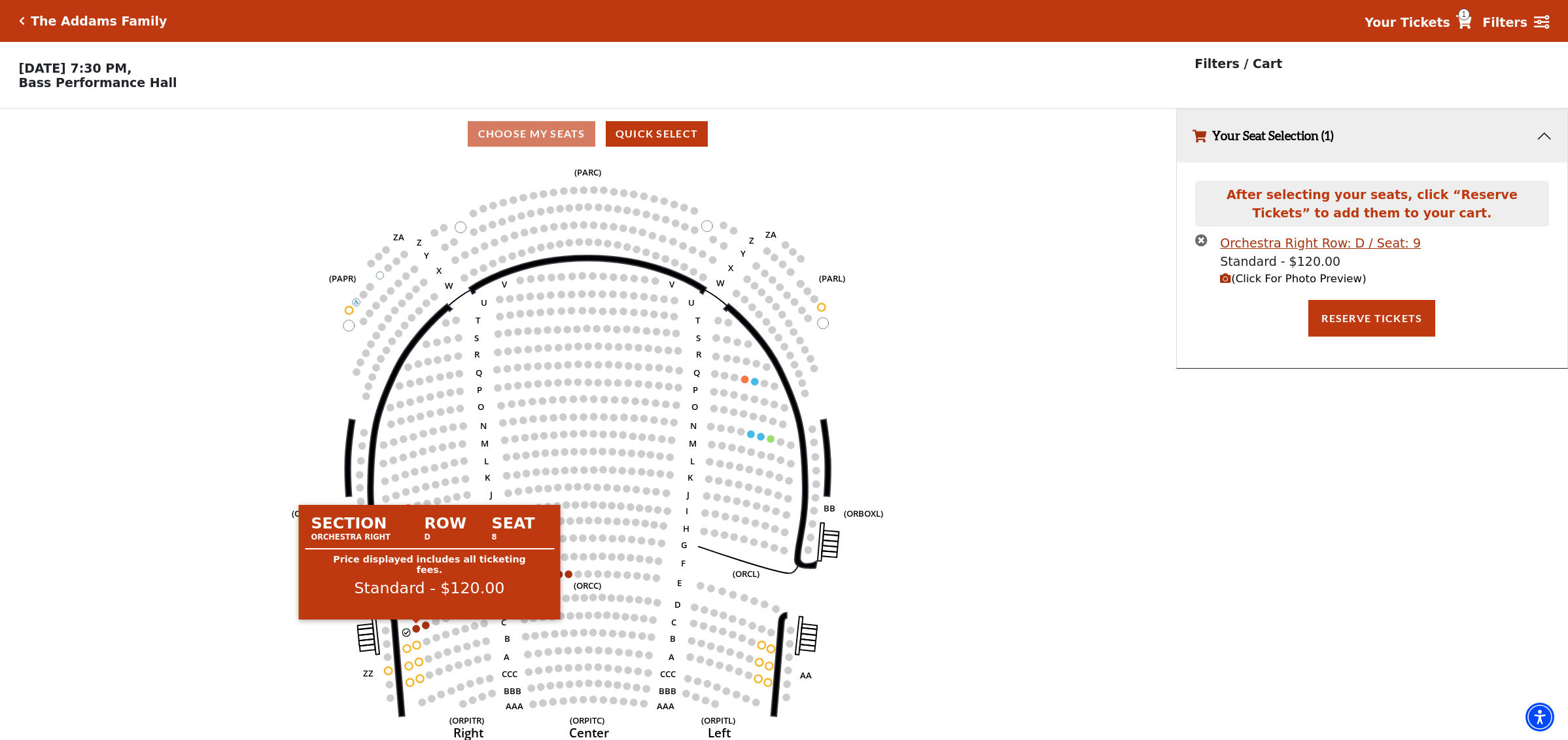
click at [417, 627] on circle at bounding box center [416, 629] width 7 height 7
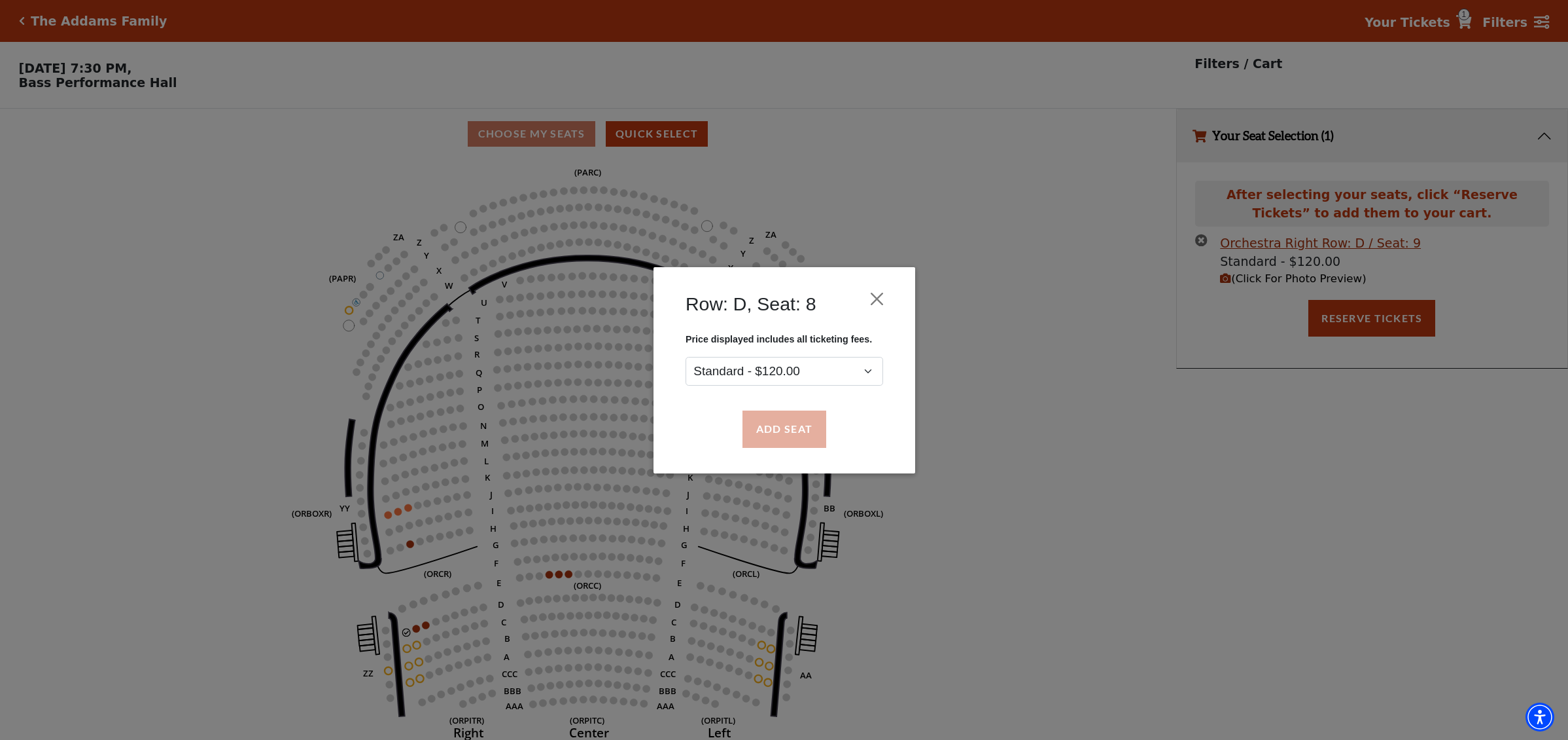
click at [784, 426] on button "Add Seat" at bounding box center [784, 429] width 84 height 37
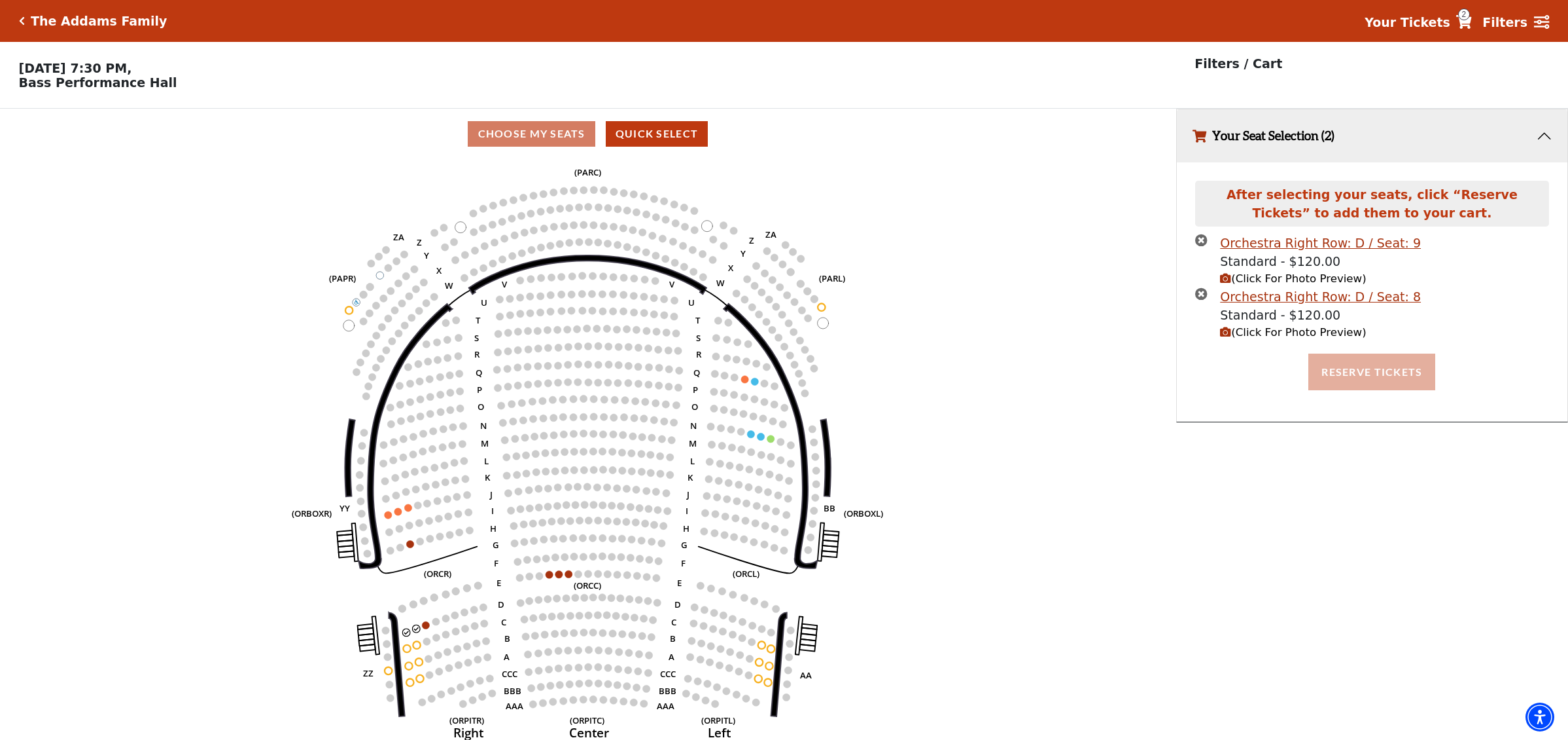
click at [1365, 373] on button "Reserve Tickets" at bounding box center [1372, 371] width 127 height 37
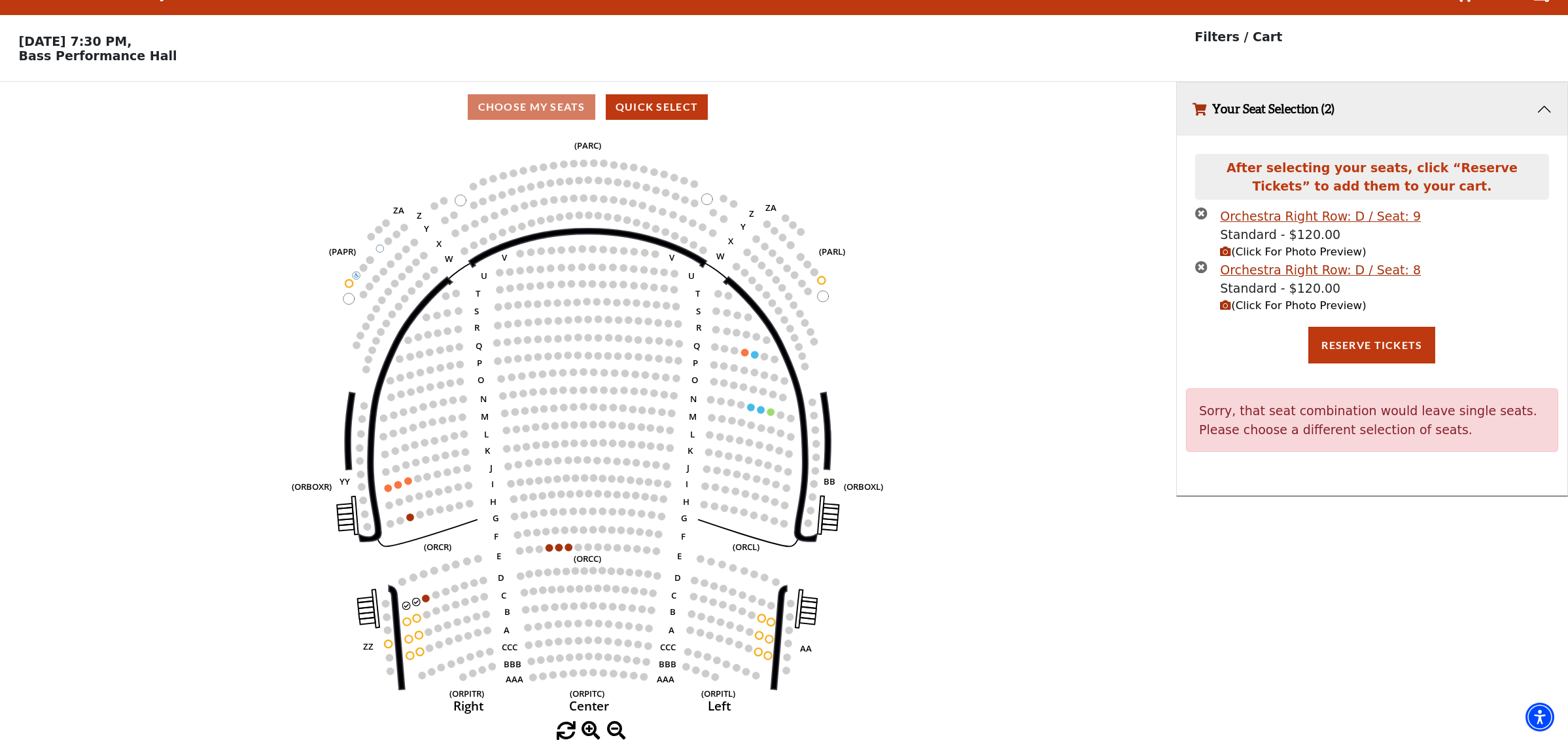
scroll to position [26, 0]
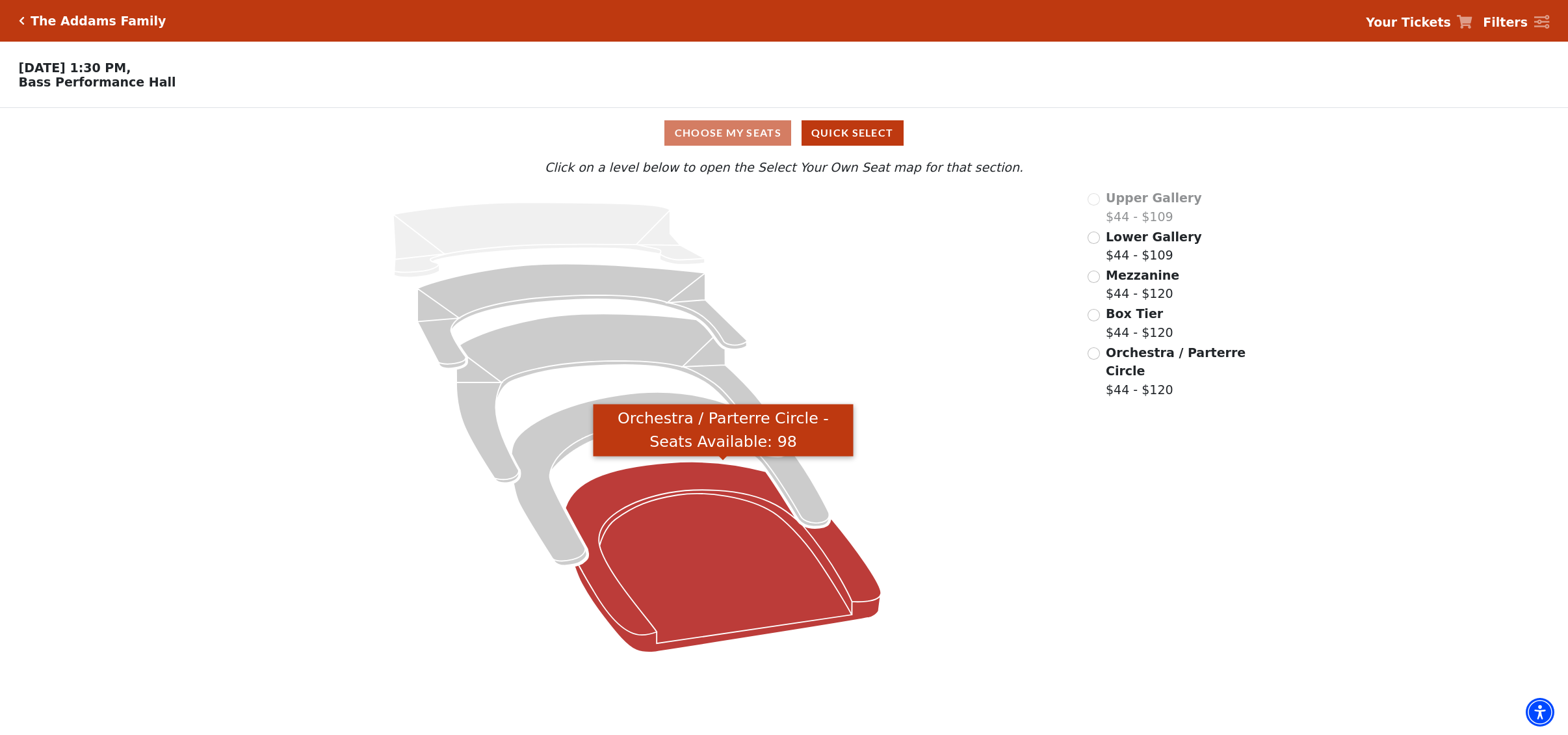
click at [683, 532] on icon "Orchestra / Parterre Circle - Seats Available: 98" at bounding box center [722, 557] width 316 height 190
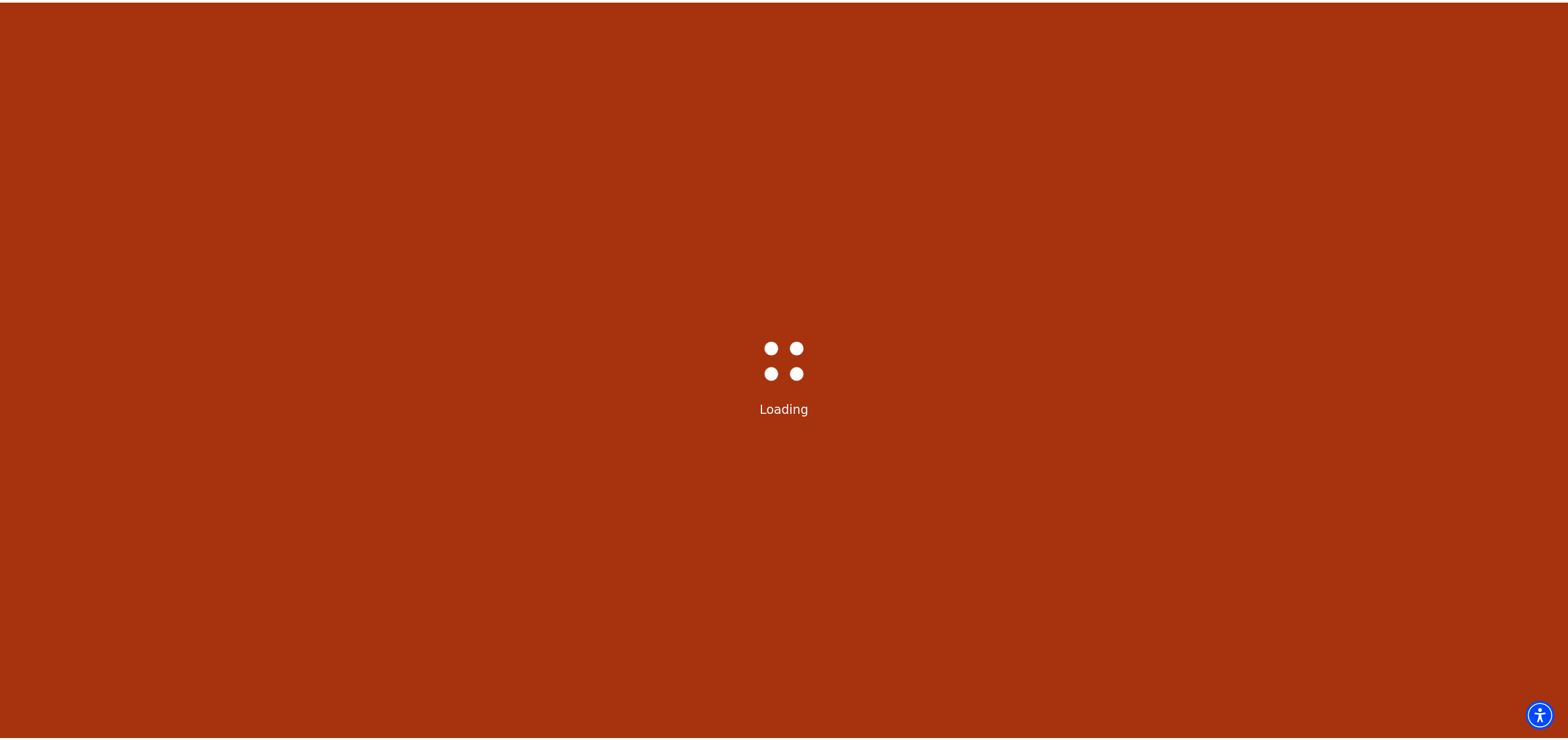
scroll to position [61, 0]
